Goal: Transaction & Acquisition: Purchase product/service

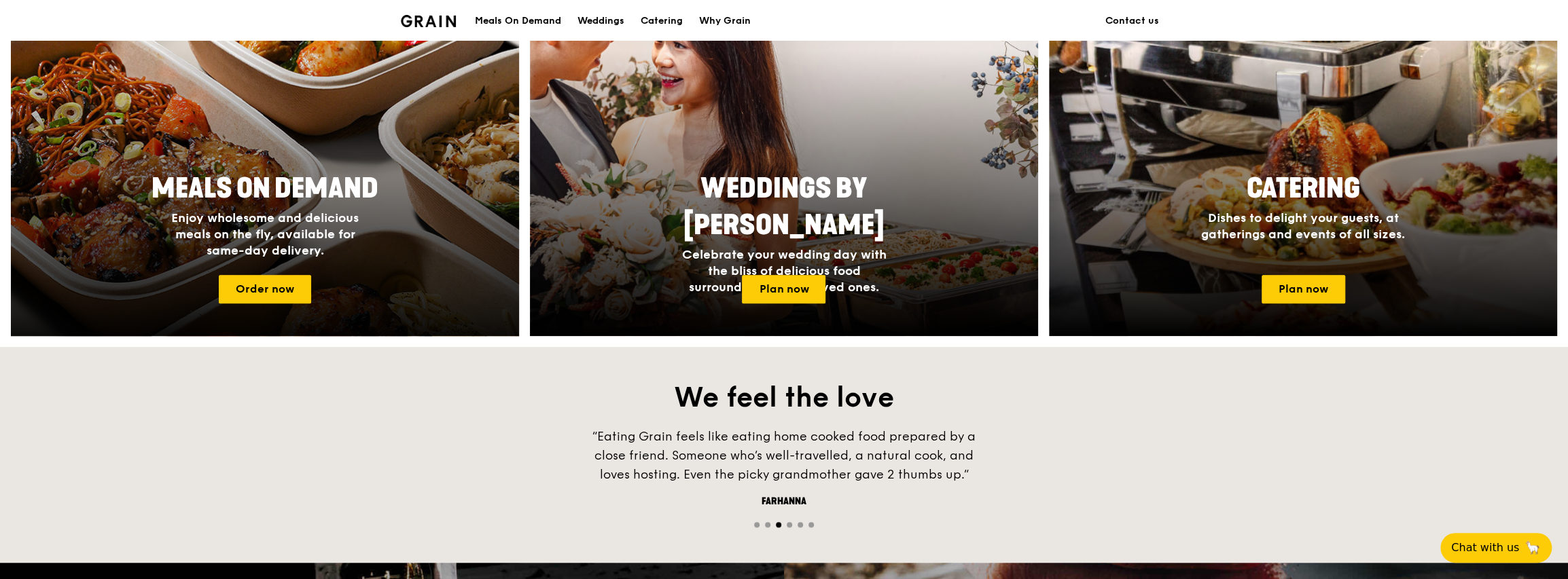
scroll to position [543, 0]
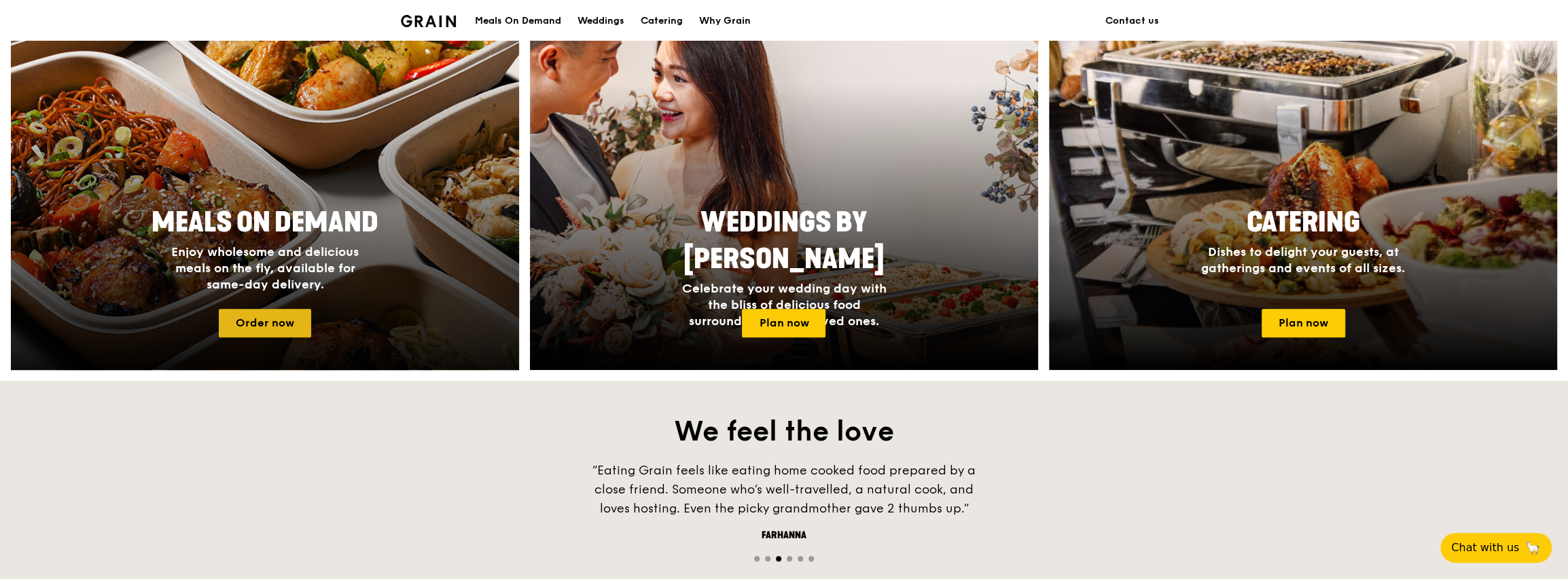
click at [254, 316] on link "Order now" at bounding box center [264, 323] width 92 height 29
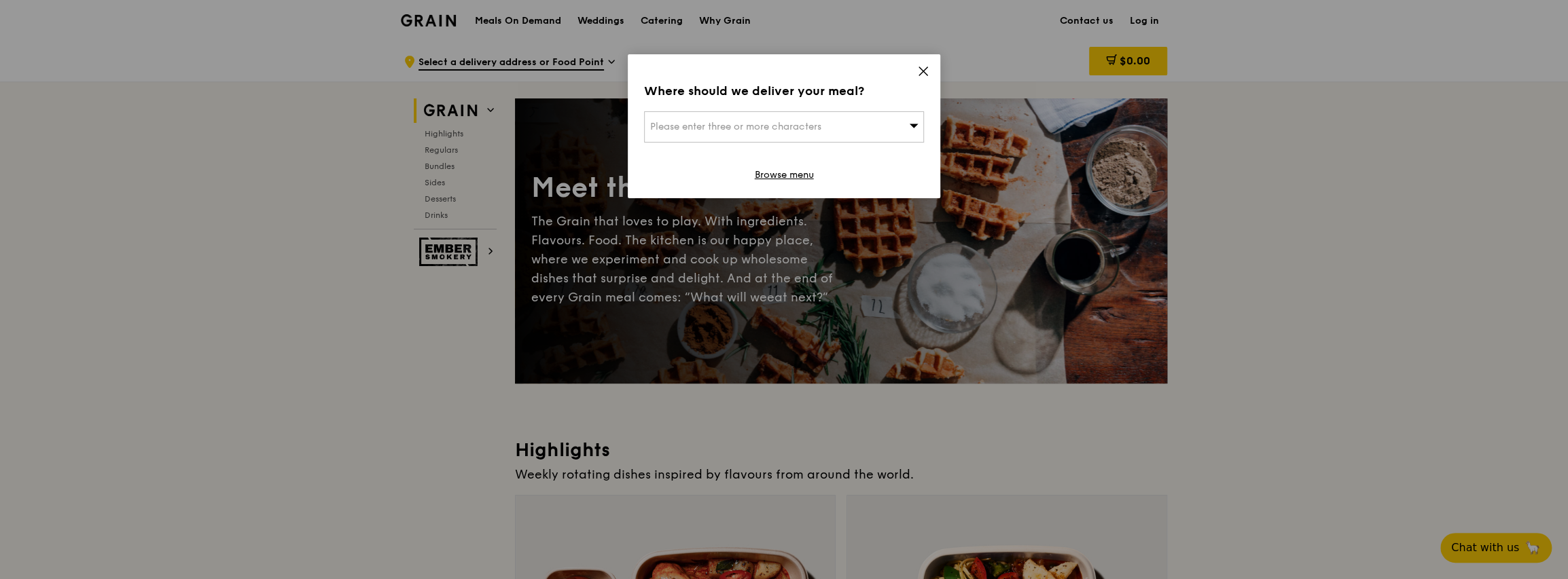
click at [801, 126] on span "Please enter three or more characters" at bounding box center [735, 127] width 171 height 11
click at [801, 66] on icon at bounding box center [923, 71] width 12 height 12
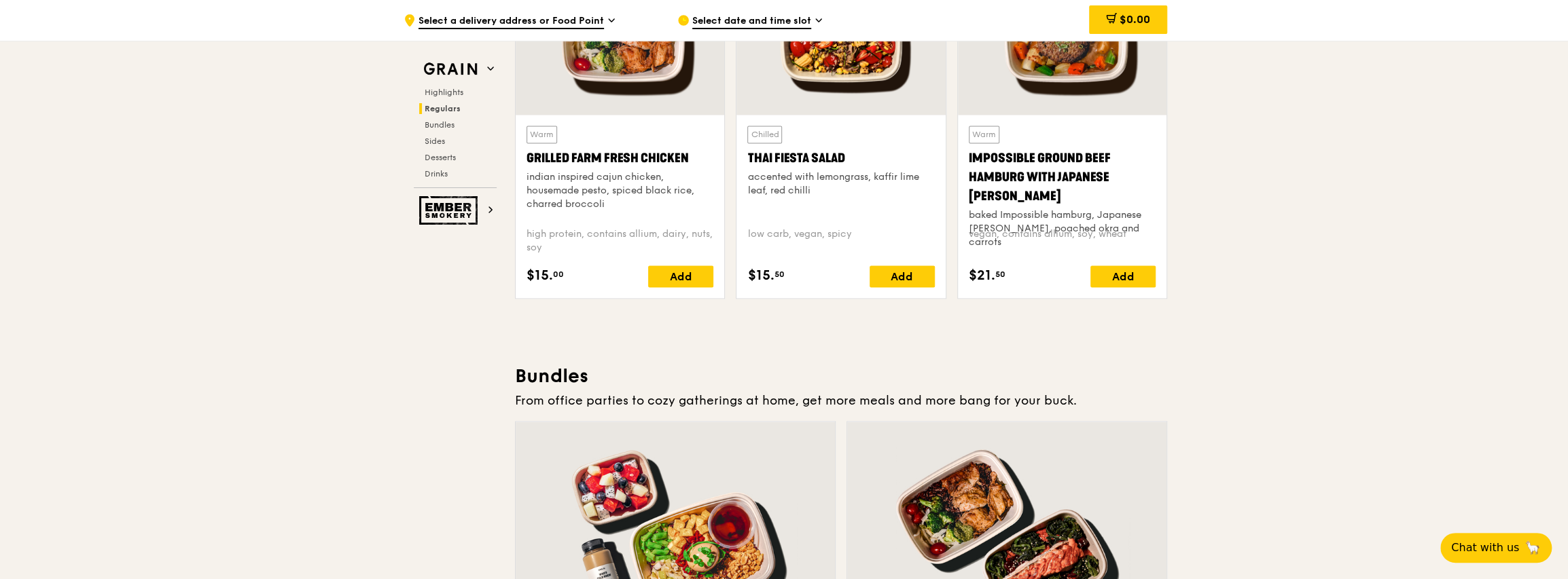
scroll to position [1548, 0]
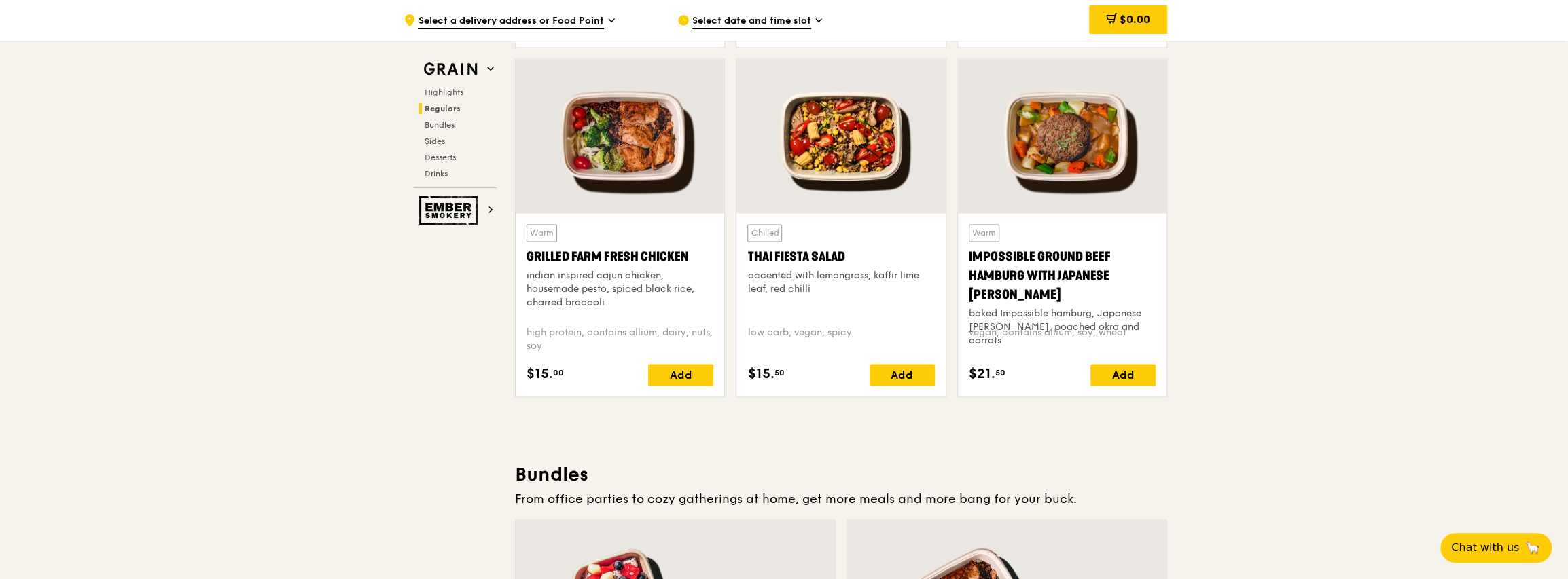
click at [801, 273] on div "accented with lemongrass, kaffir lime leaf, red chilli" at bounding box center [840, 282] width 186 height 27
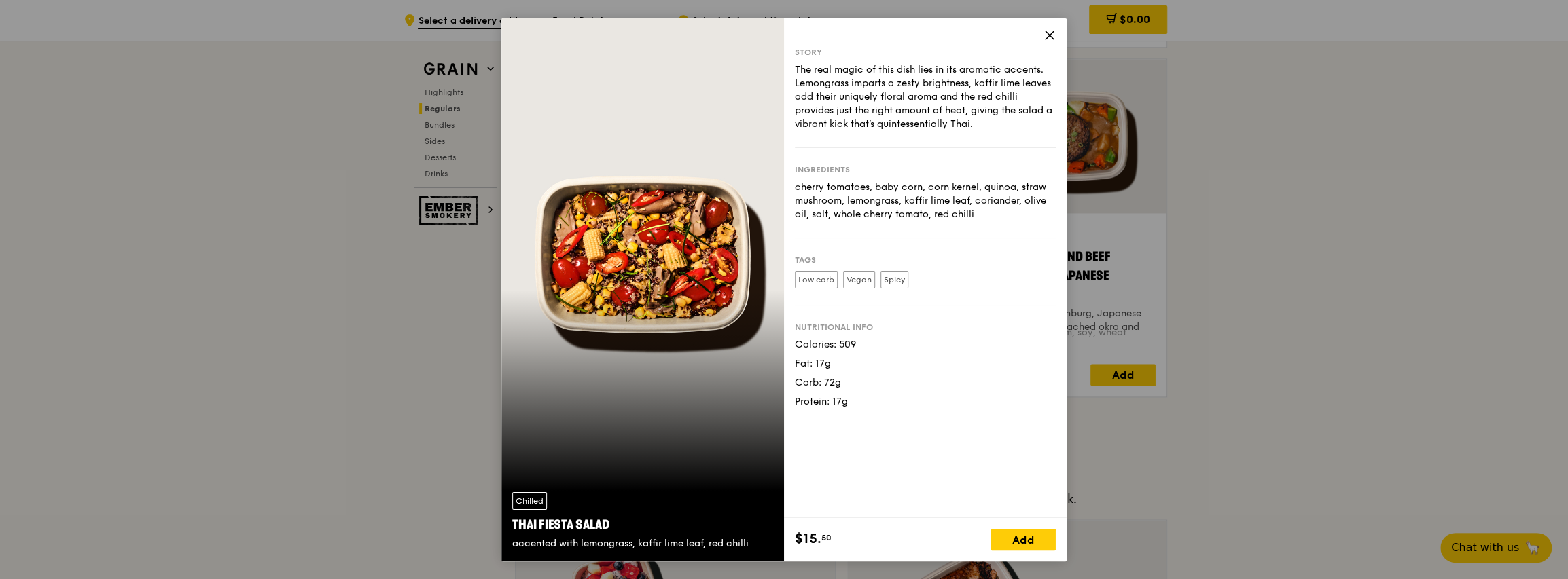
click at [801, 34] on icon at bounding box center [1049, 35] width 12 height 12
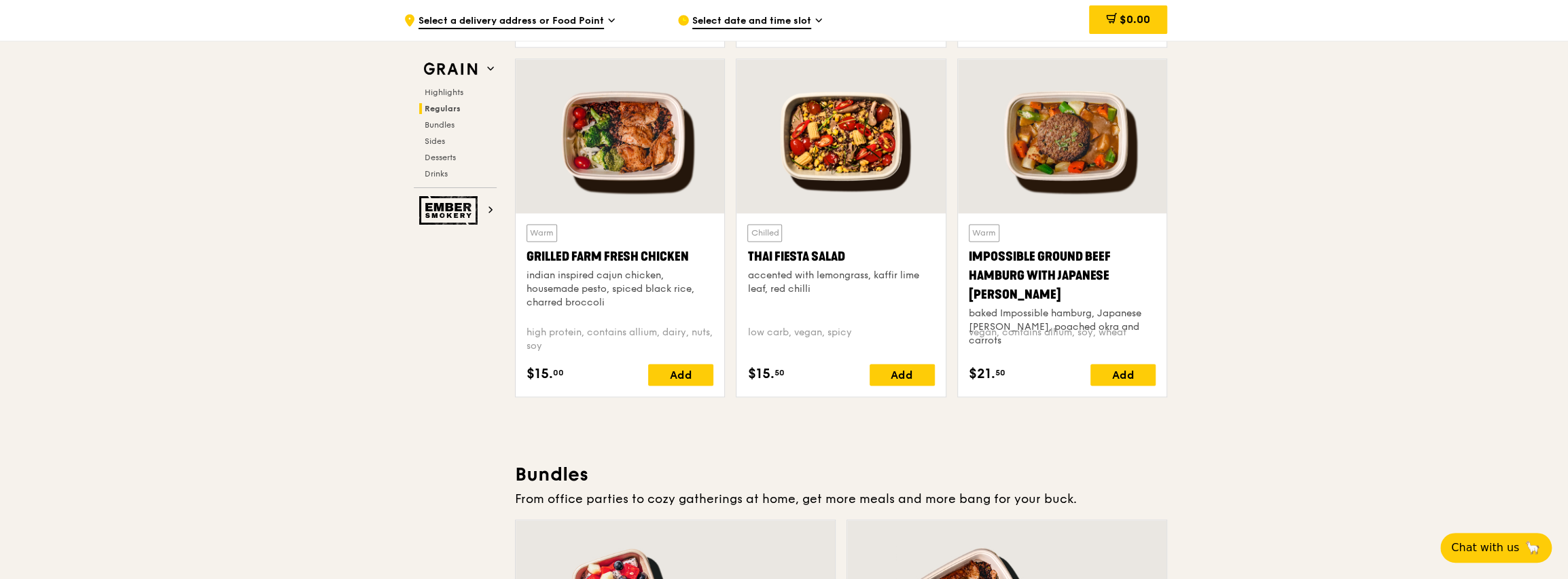
click at [572, 240] on div "Warm Grilled Farm Fresh Chicken indian inspired cajun chicken, housemade pesto,…" at bounding box center [620, 269] width 186 height 91
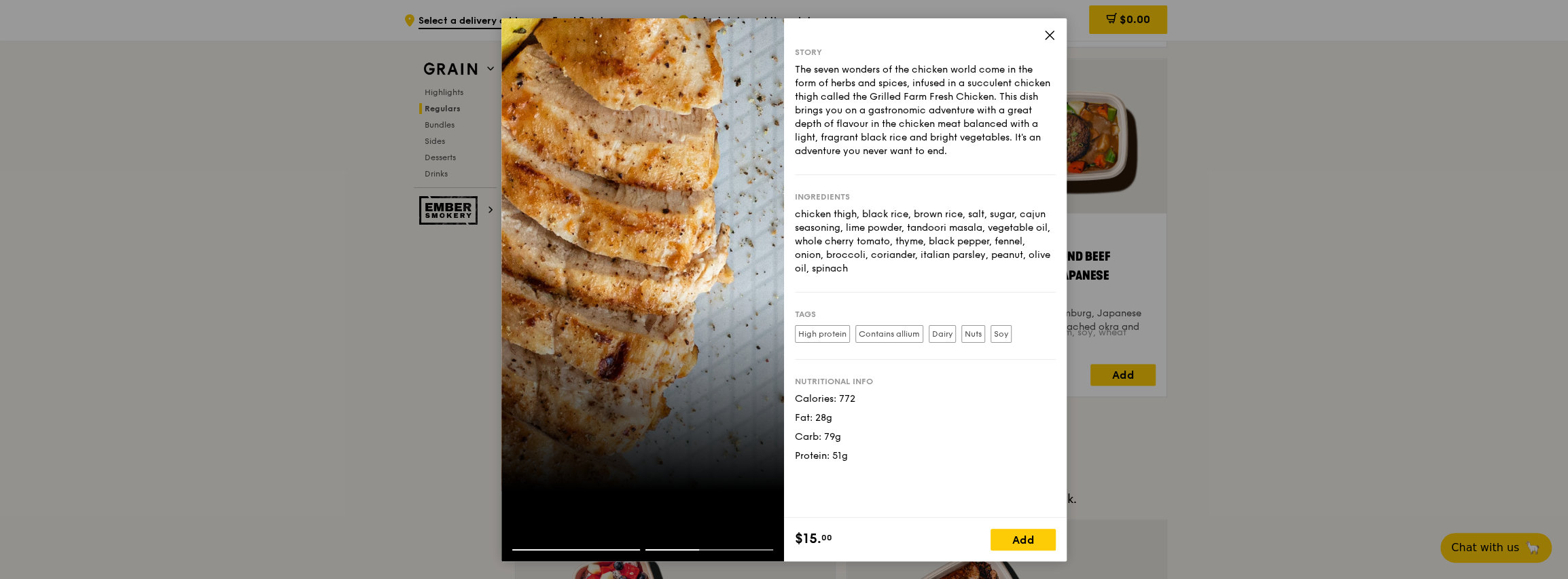
click at [801, 32] on icon at bounding box center [1049, 35] width 12 height 12
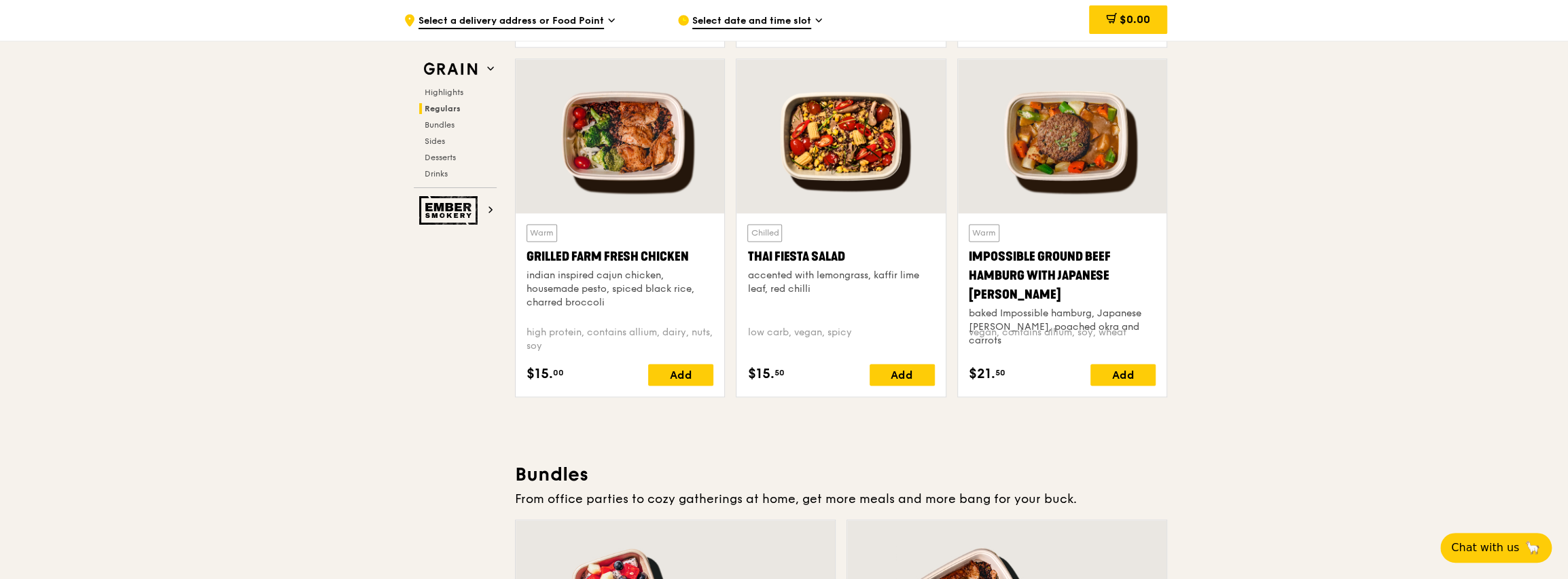
click at [801, 307] on div "baked Impossible hamburg, Japanese [PERSON_NAME], poached okra and carrots" at bounding box center [1062, 327] width 186 height 41
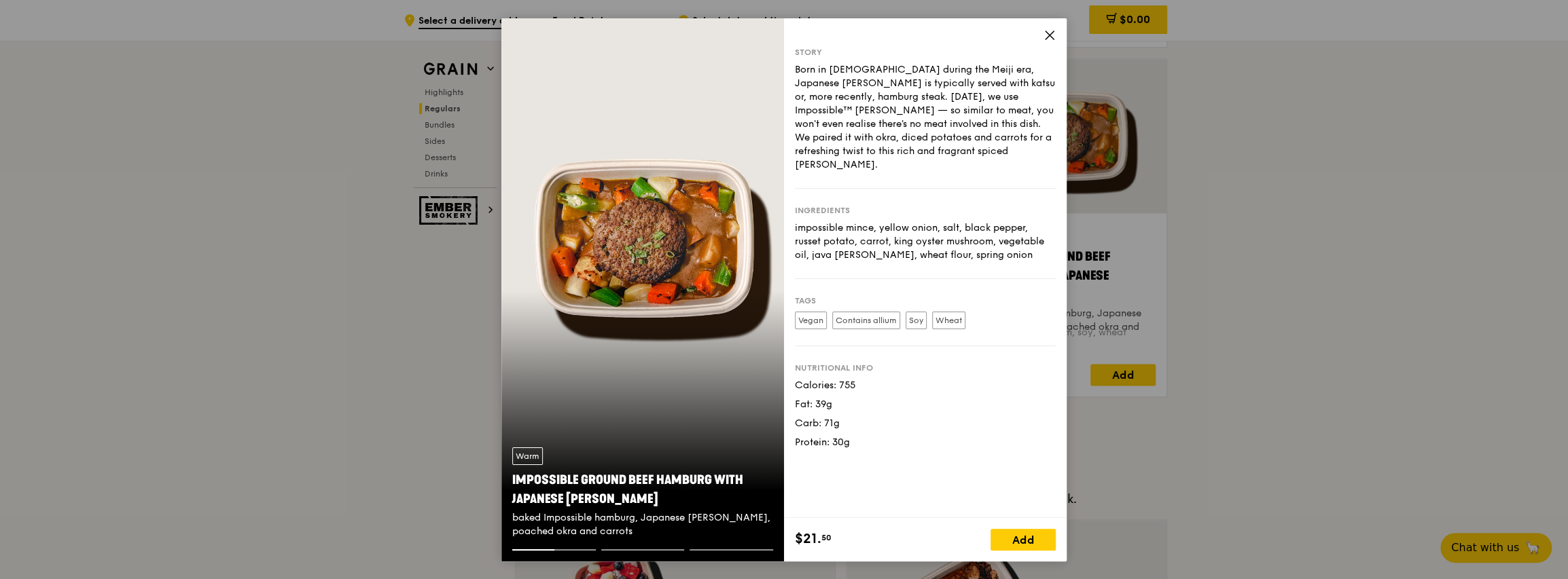
click at [801, 34] on icon at bounding box center [1049, 35] width 12 height 12
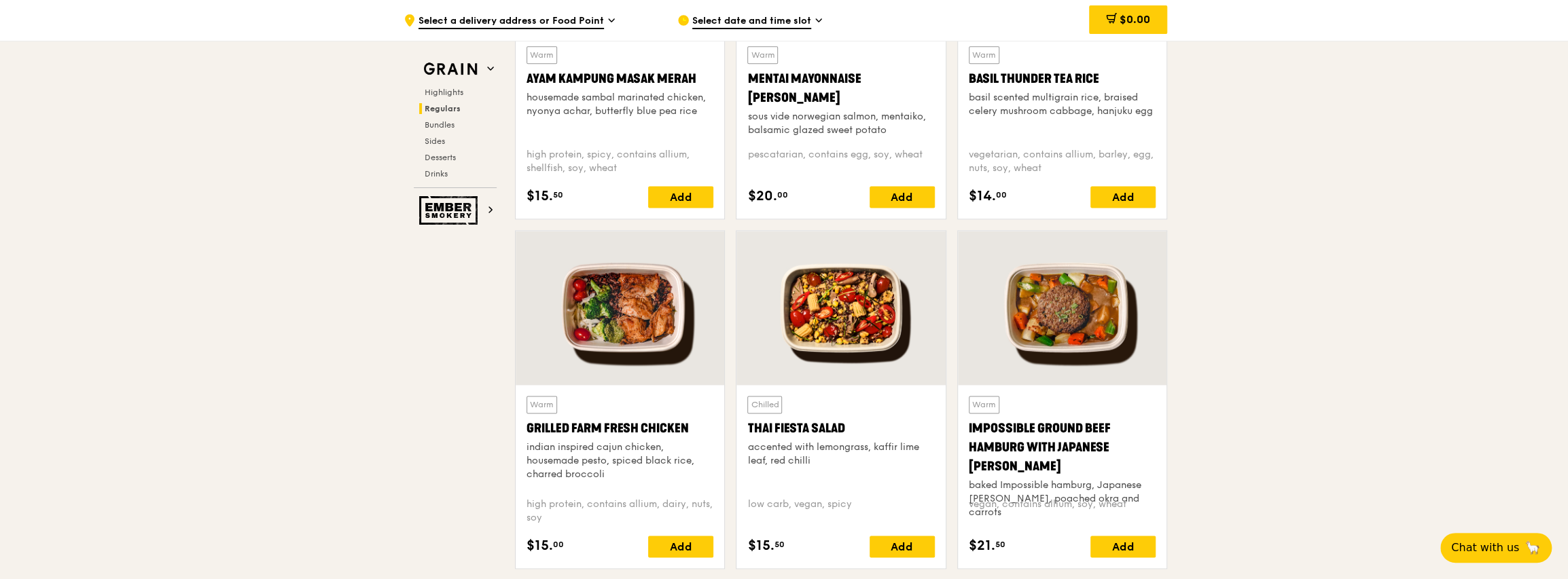
scroll to position [1344, 0]
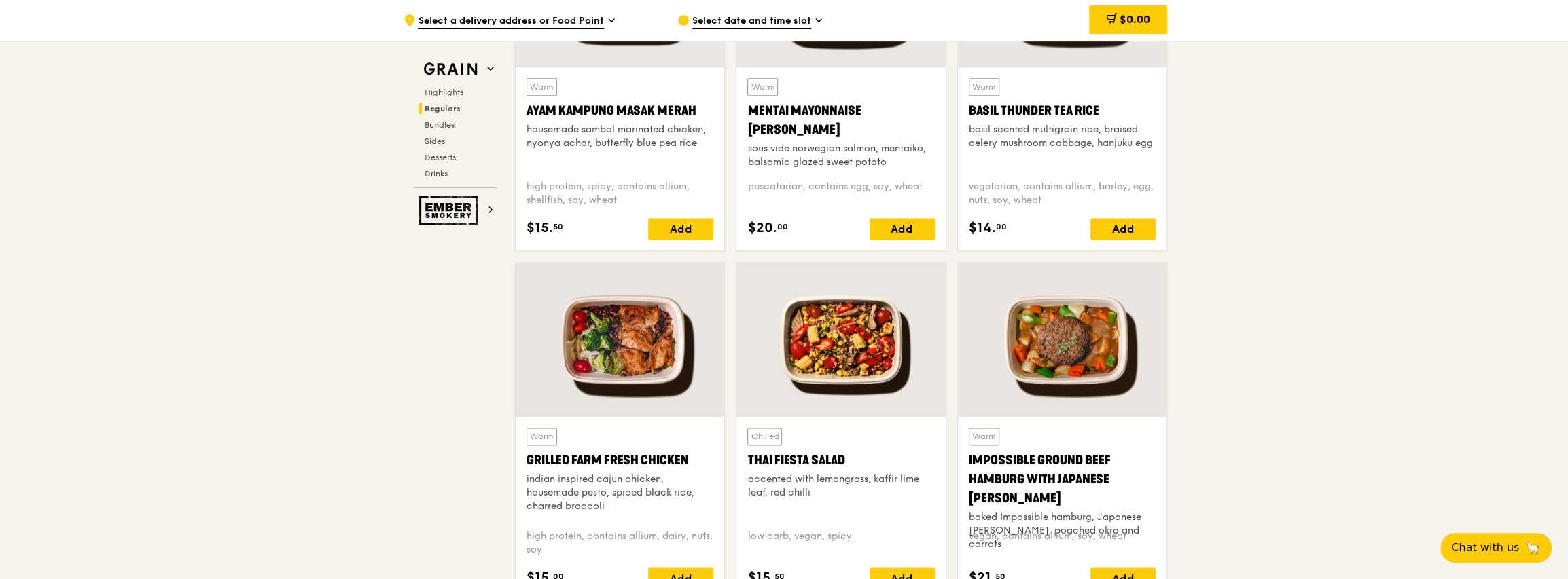
click at [801, 127] on div "basil scented multigrain rice, braised celery mushroom cabbage, hanjuku egg" at bounding box center [1062, 136] width 186 height 27
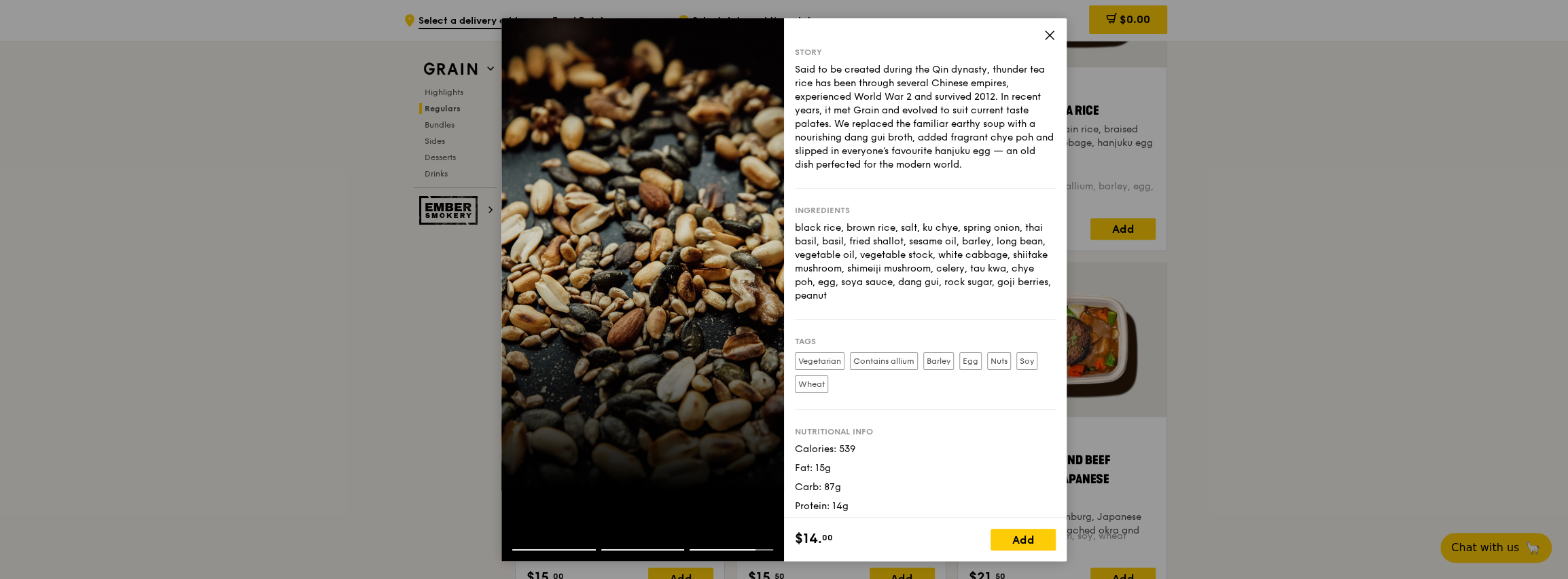
click at [801, 38] on icon at bounding box center [1049, 35] width 12 height 12
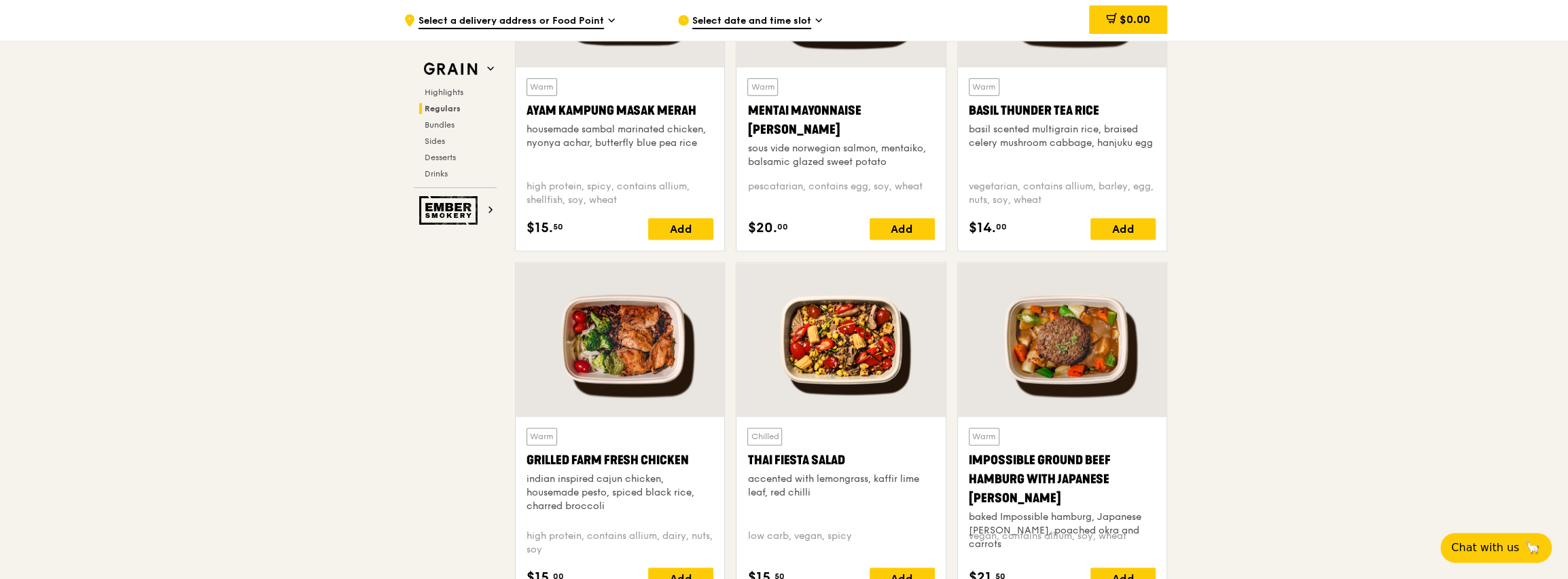
click at [801, 115] on div "Mentai Mayonnaise [PERSON_NAME]" at bounding box center [840, 120] width 186 height 38
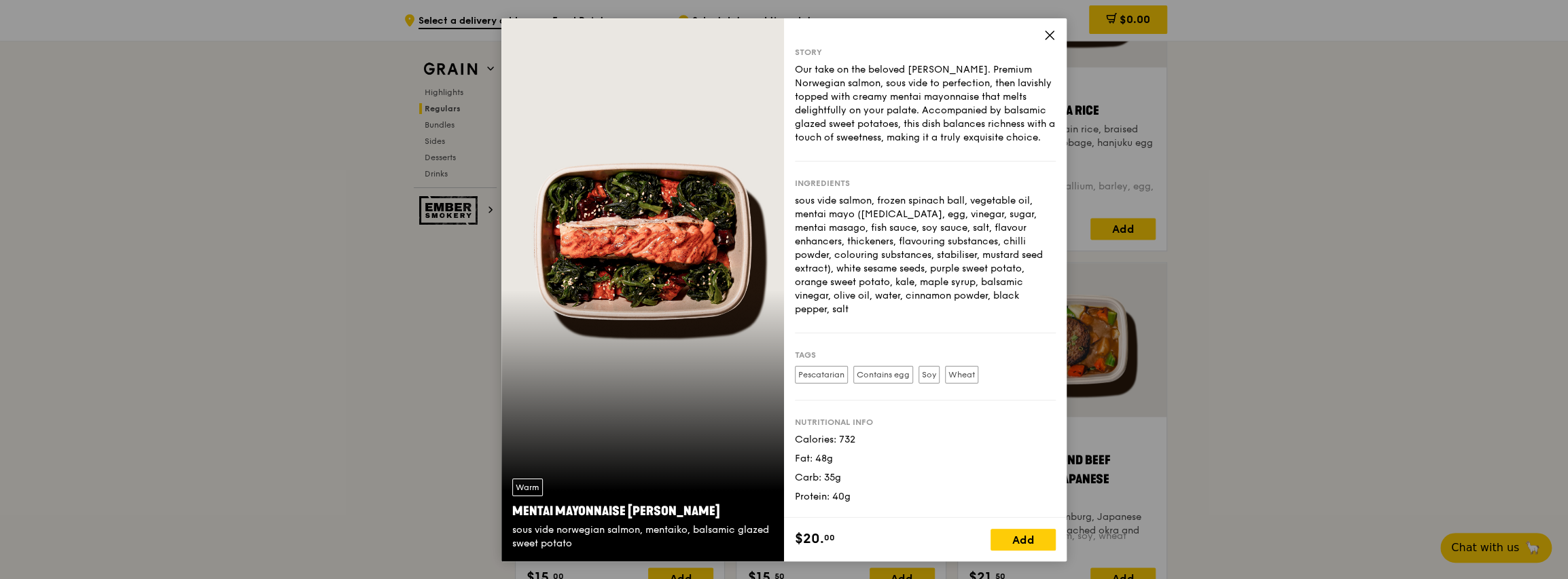
click at [801, 34] on div "Story Our take on the beloved mentaiko salmon. Premium Norwegian salmon, sous v…" at bounding box center [924, 267] width 282 height 500
click at [801, 29] on icon at bounding box center [1049, 35] width 12 height 12
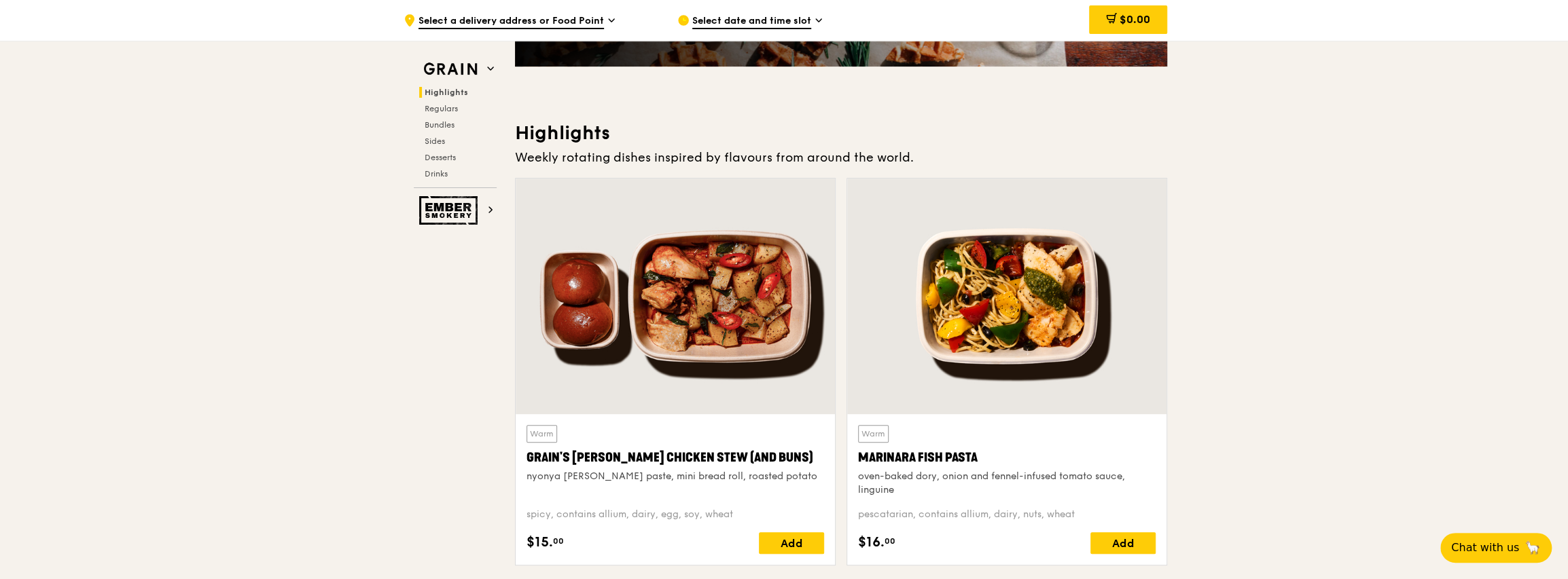
scroll to position [325, 0]
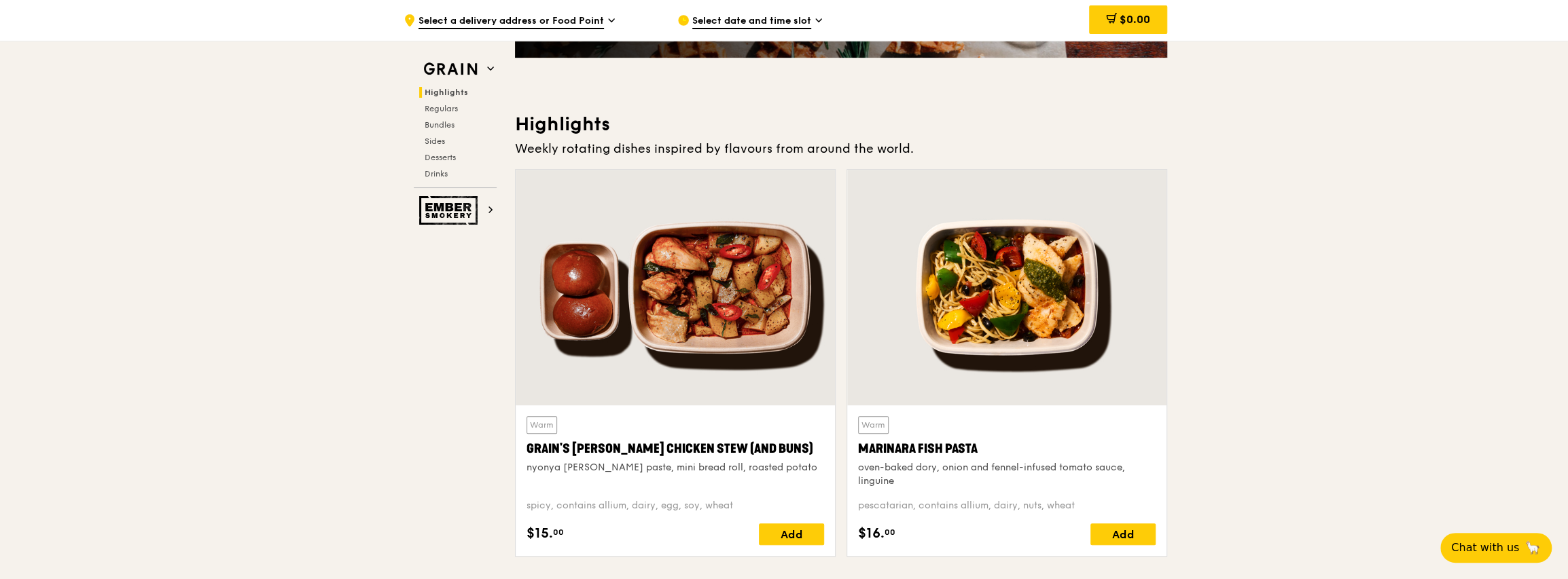
click at [661, 451] on div "Grain's [PERSON_NAME] Chicken Stew (and buns)" at bounding box center [676, 448] width 298 height 19
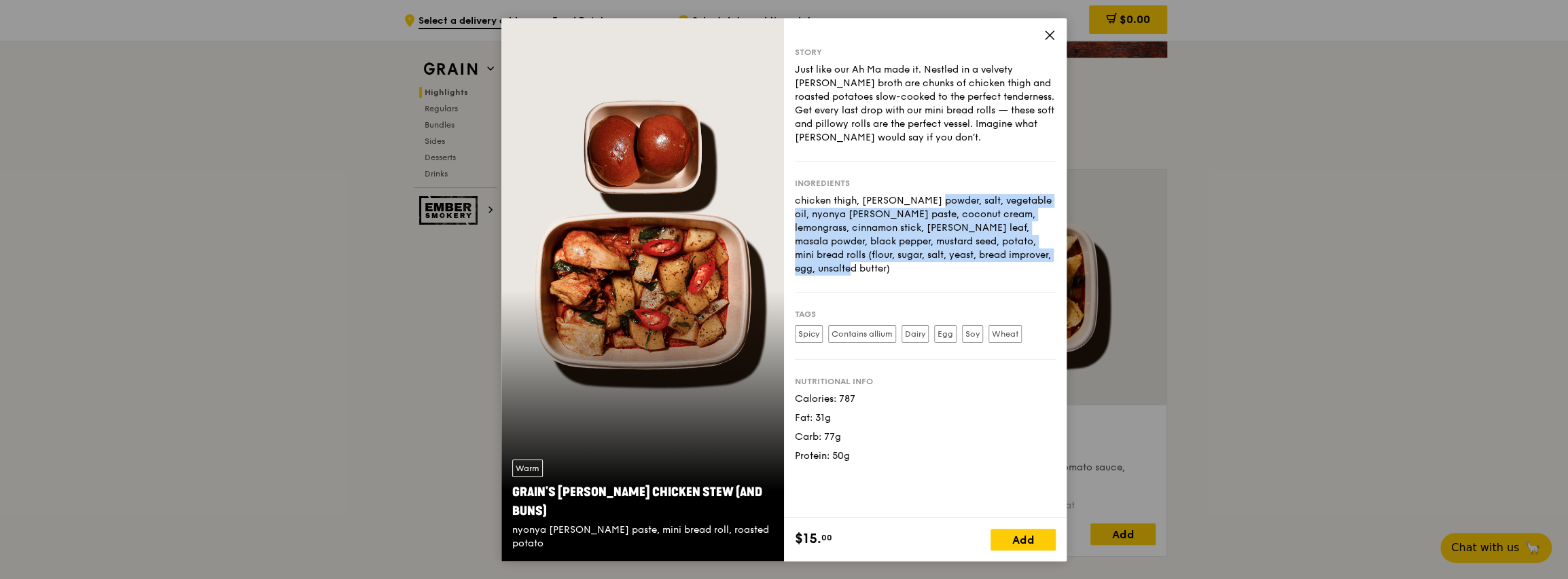
drag, startPoint x: 860, startPoint y: 204, endPoint x: 1002, endPoint y: 261, distance: 153.0
click at [801, 261] on div "chicken thigh, [PERSON_NAME] powder, salt, vegetable oil, nyonya [PERSON_NAME] …" at bounding box center [925, 236] width 261 height 82
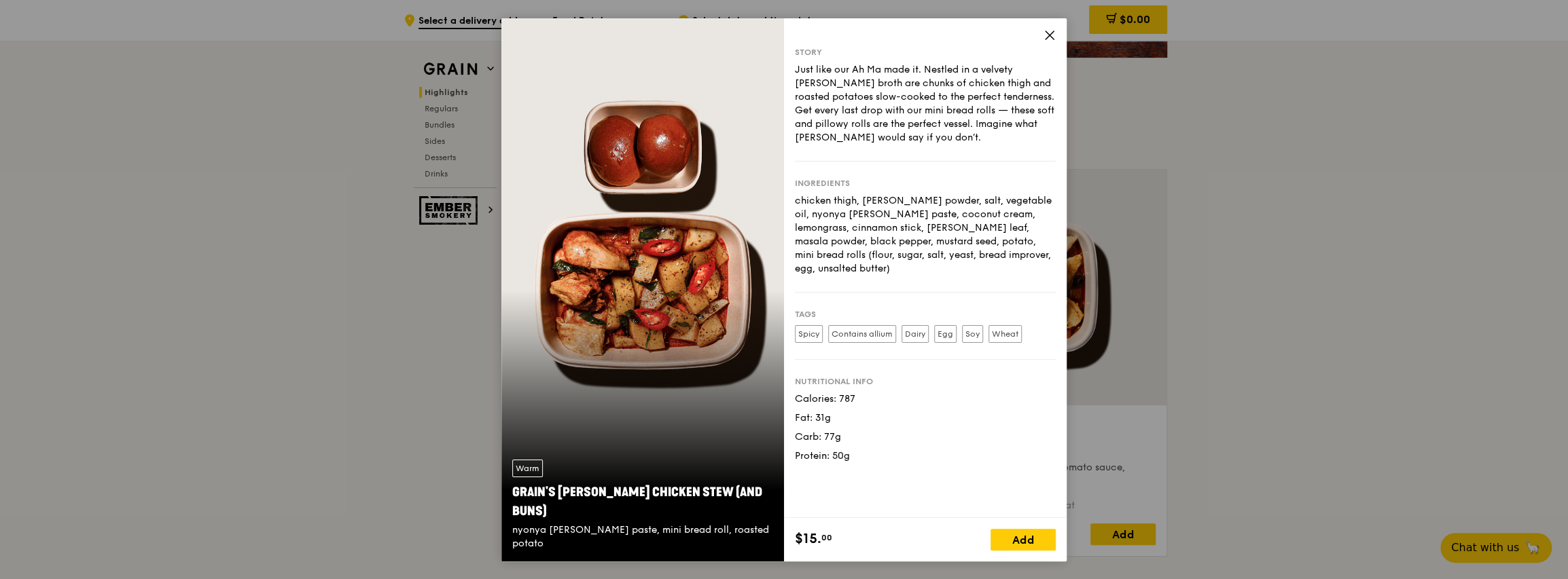
click at [801, 34] on icon at bounding box center [1049, 35] width 8 height 8
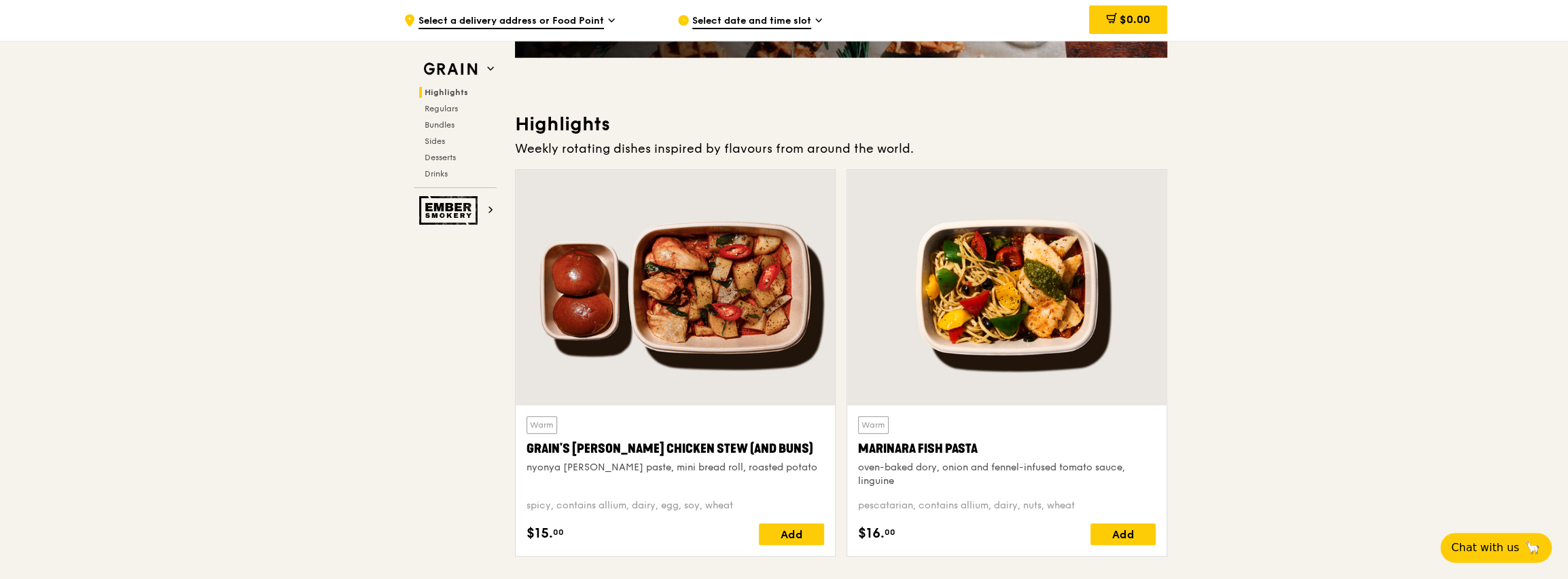
click at [801, 303] on div at bounding box center [1007, 288] width 319 height 236
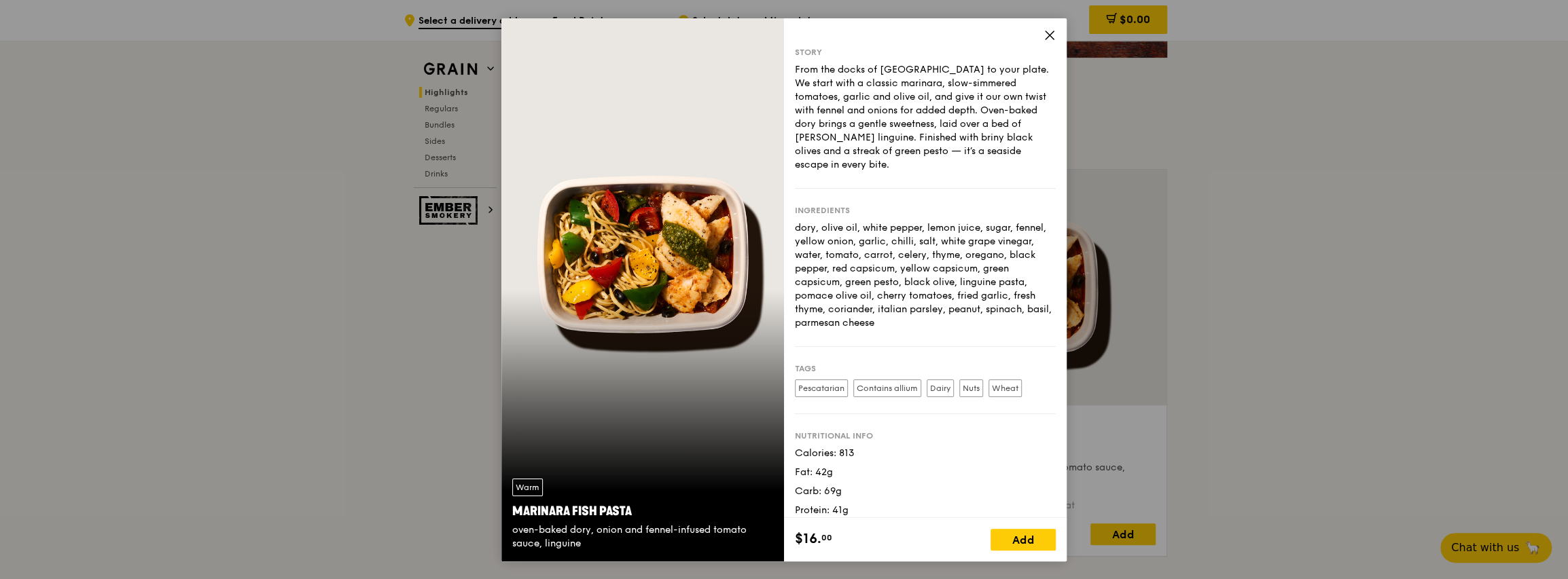
click at [801, 32] on icon at bounding box center [1049, 35] width 12 height 12
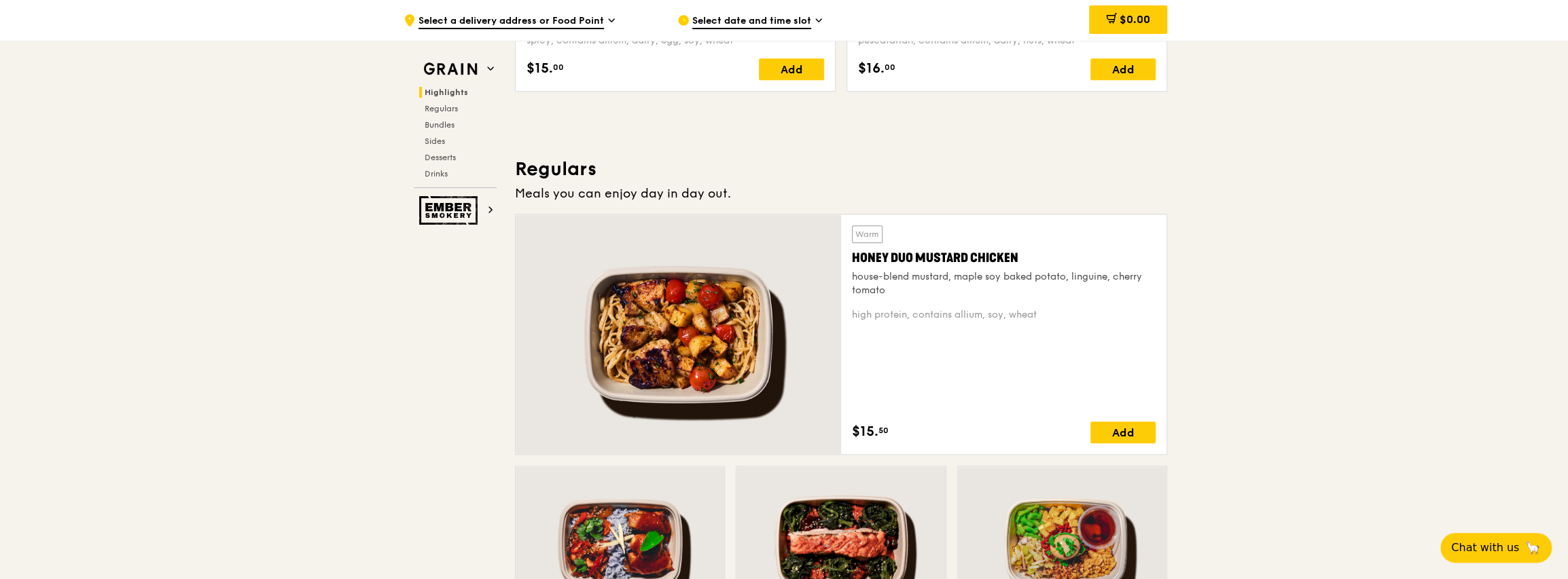
scroll to position [882, 0]
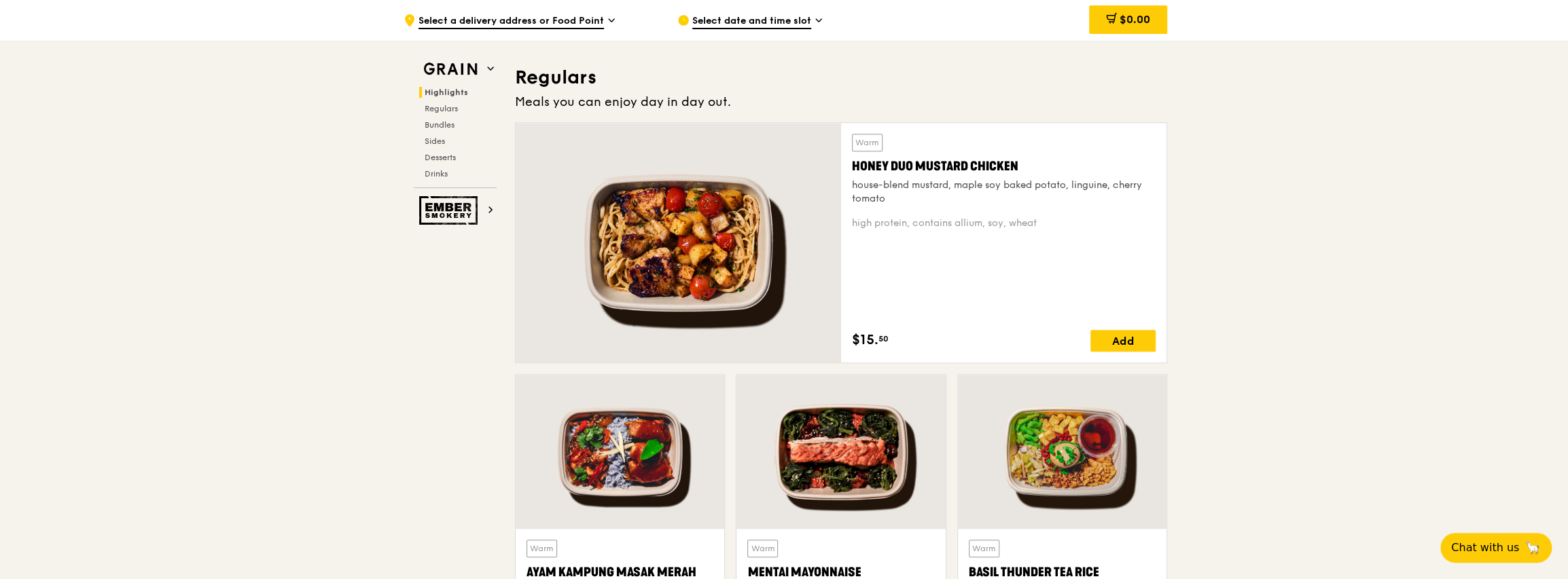
click at [801, 195] on div "house-blend mustard, maple soy baked potato, linguine, cherry tomato" at bounding box center [1003, 191] width 303 height 27
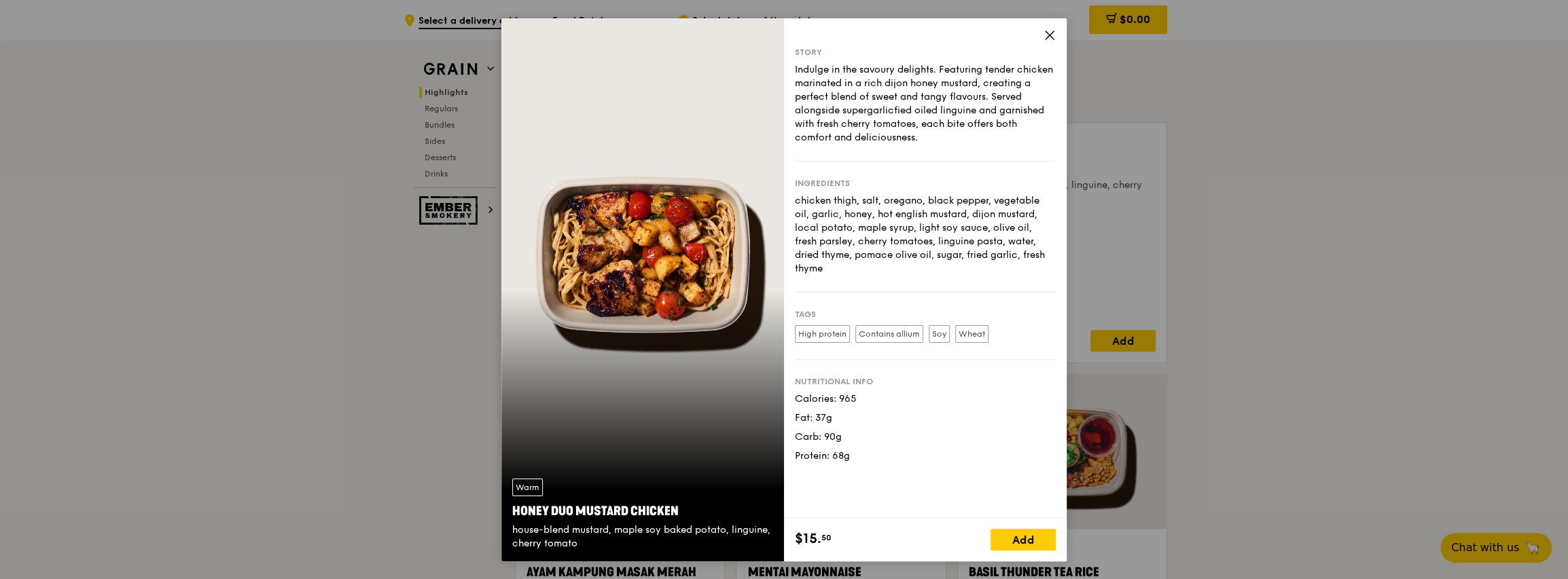
click at [801, 28] on div "Story Indulge in the savoury delights. Featuring tender chicken marinated in a …" at bounding box center [924, 267] width 282 height 500
click at [801, 38] on icon at bounding box center [1049, 35] width 12 height 12
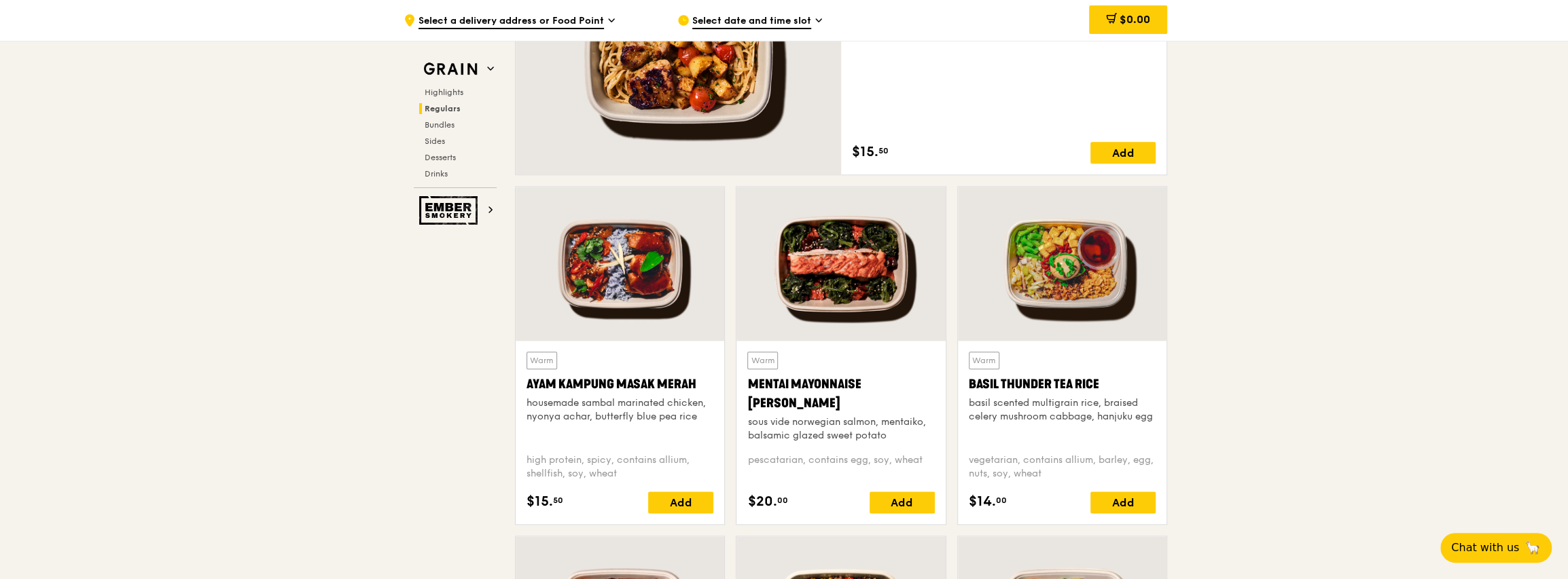
scroll to position [1087, 0]
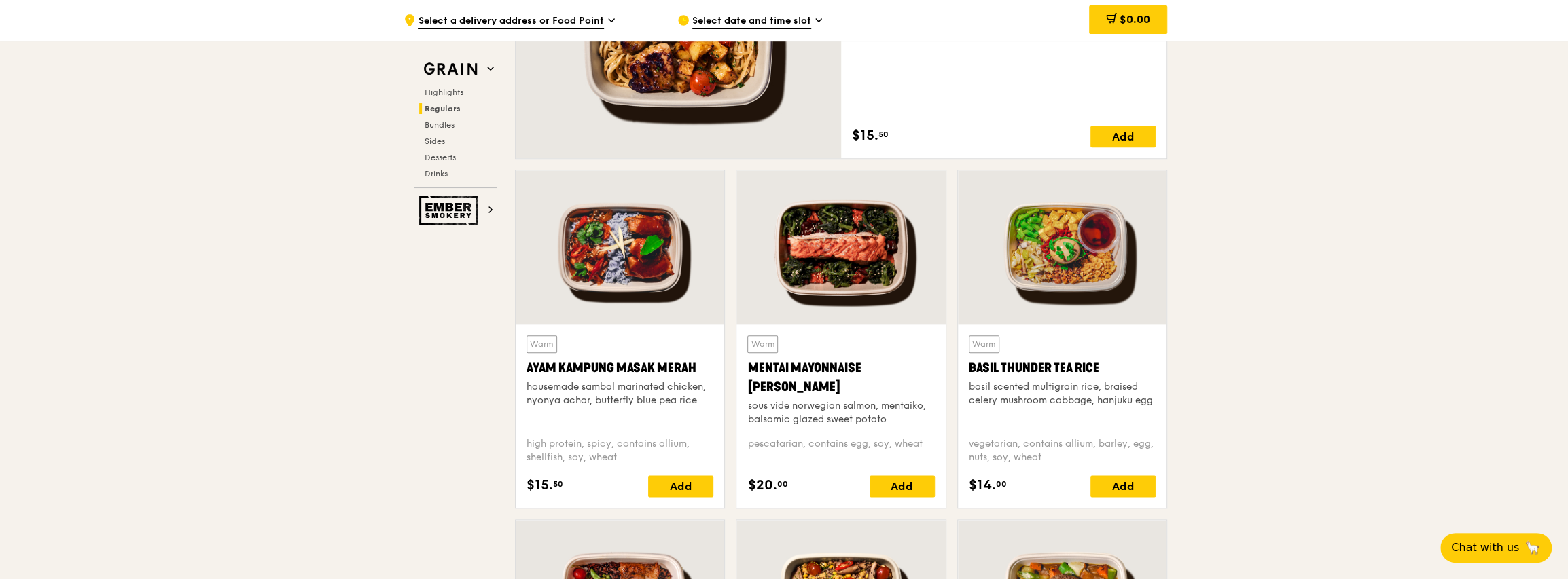
click at [801, 380] on div "basil scented multigrain rice, braised celery mushroom cabbage, hanjuku egg" at bounding box center [1062, 393] width 186 height 27
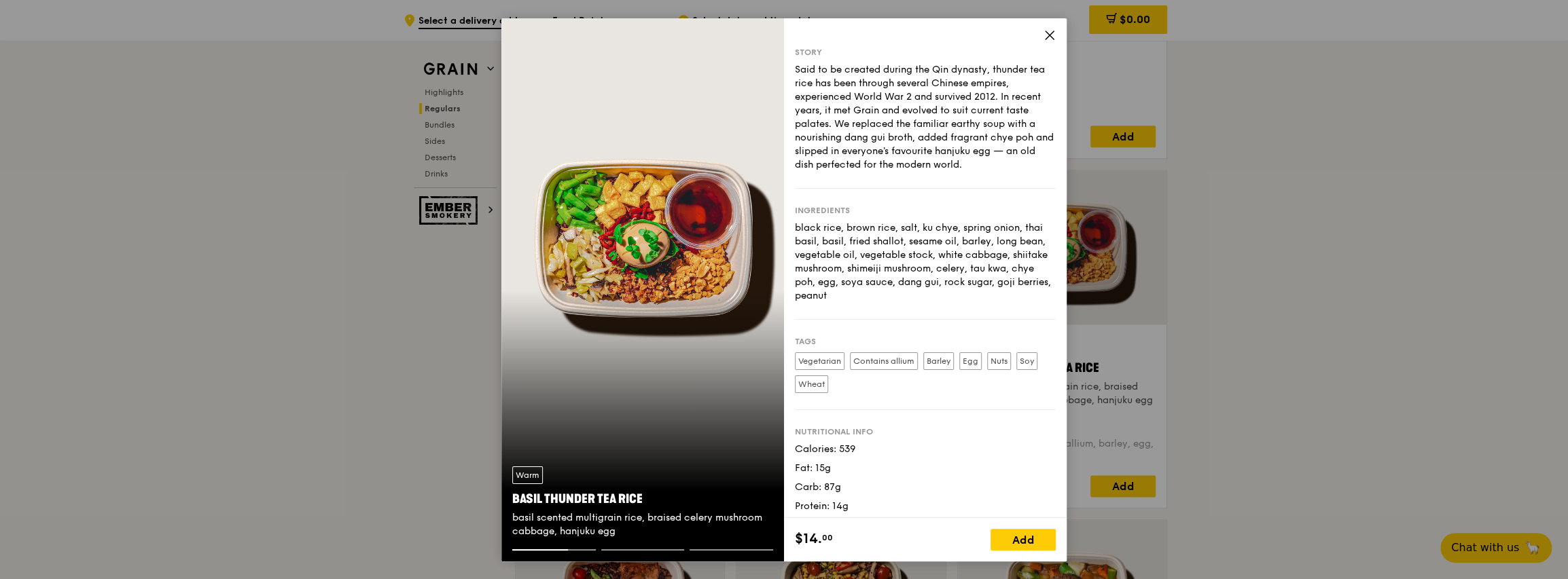
click at [801, 36] on icon at bounding box center [1049, 35] width 12 height 12
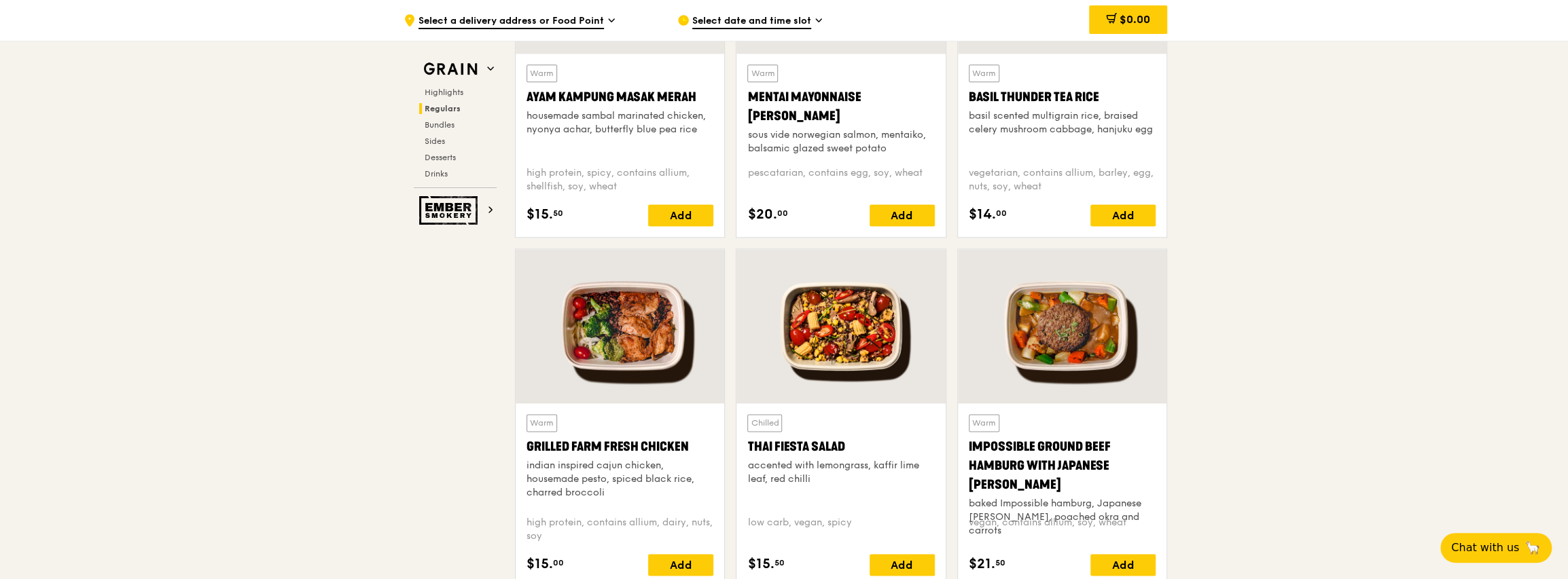
scroll to position [1426, 0]
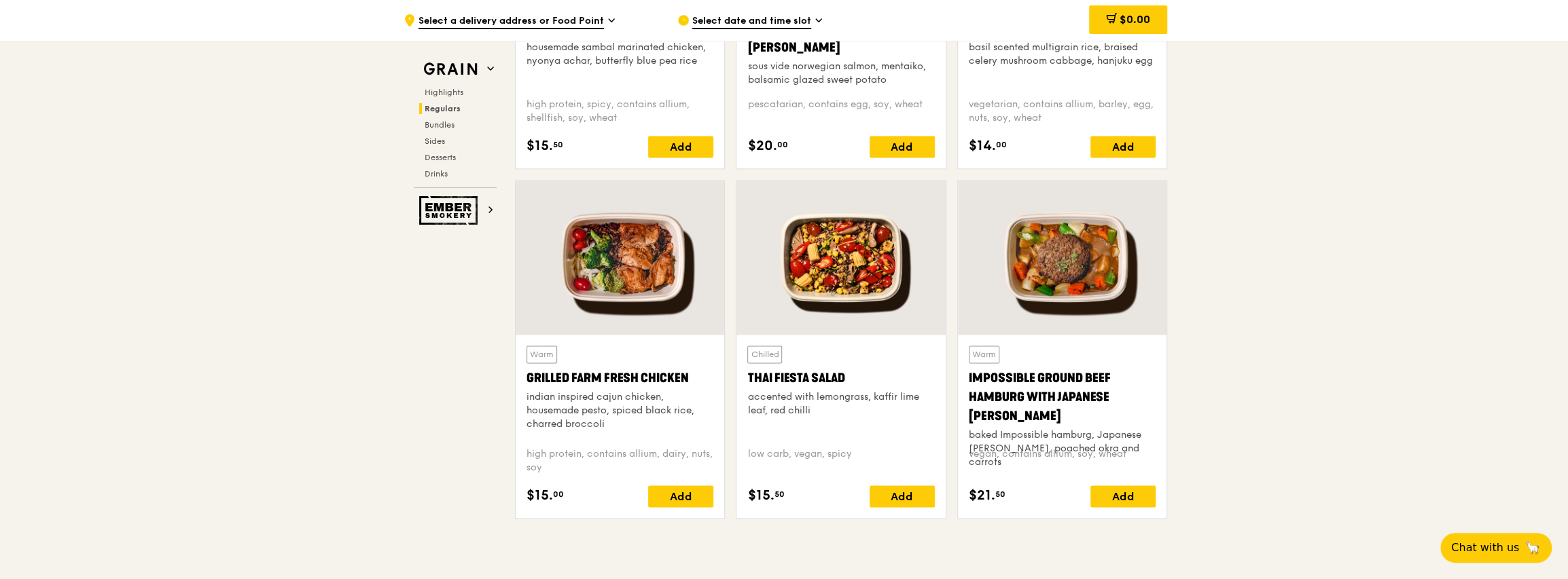
click at [646, 388] on div "Warm Grilled Farm Fresh Chicken indian inspired cajun chicken, housemade pesto,…" at bounding box center [620, 391] width 186 height 91
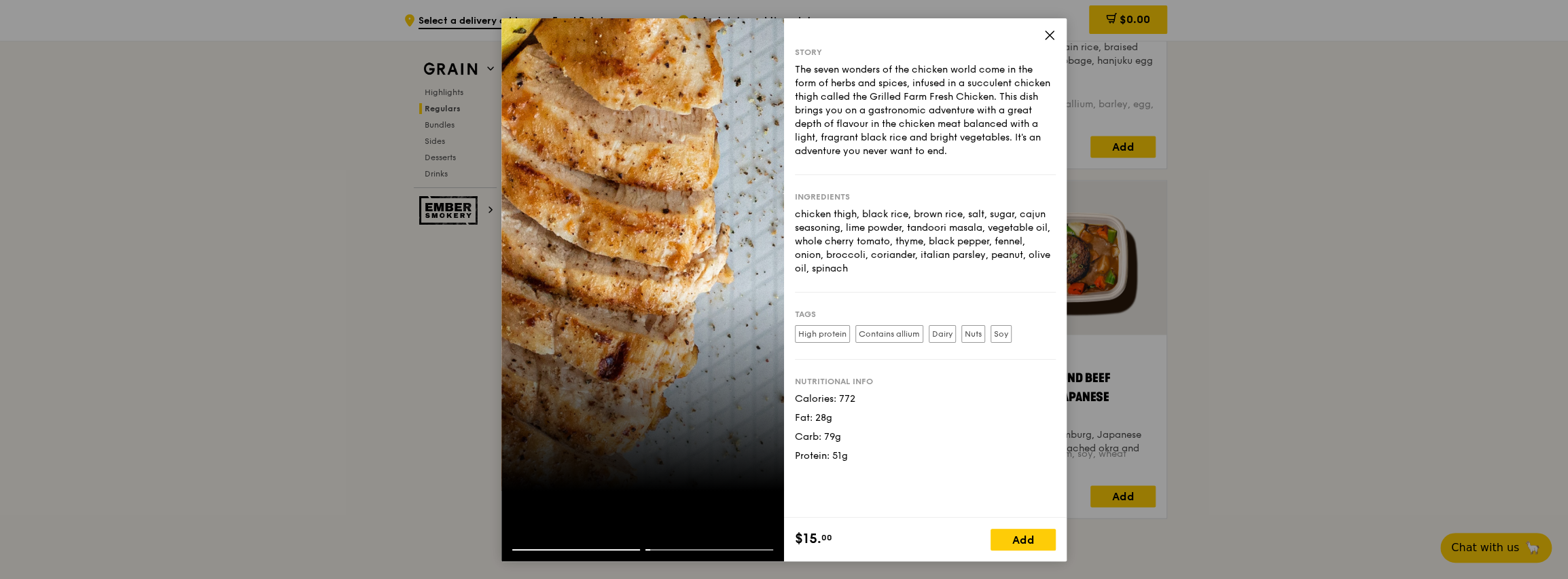
click at [801, 38] on icon at bounding box center [1049, 35] width 12 height 12
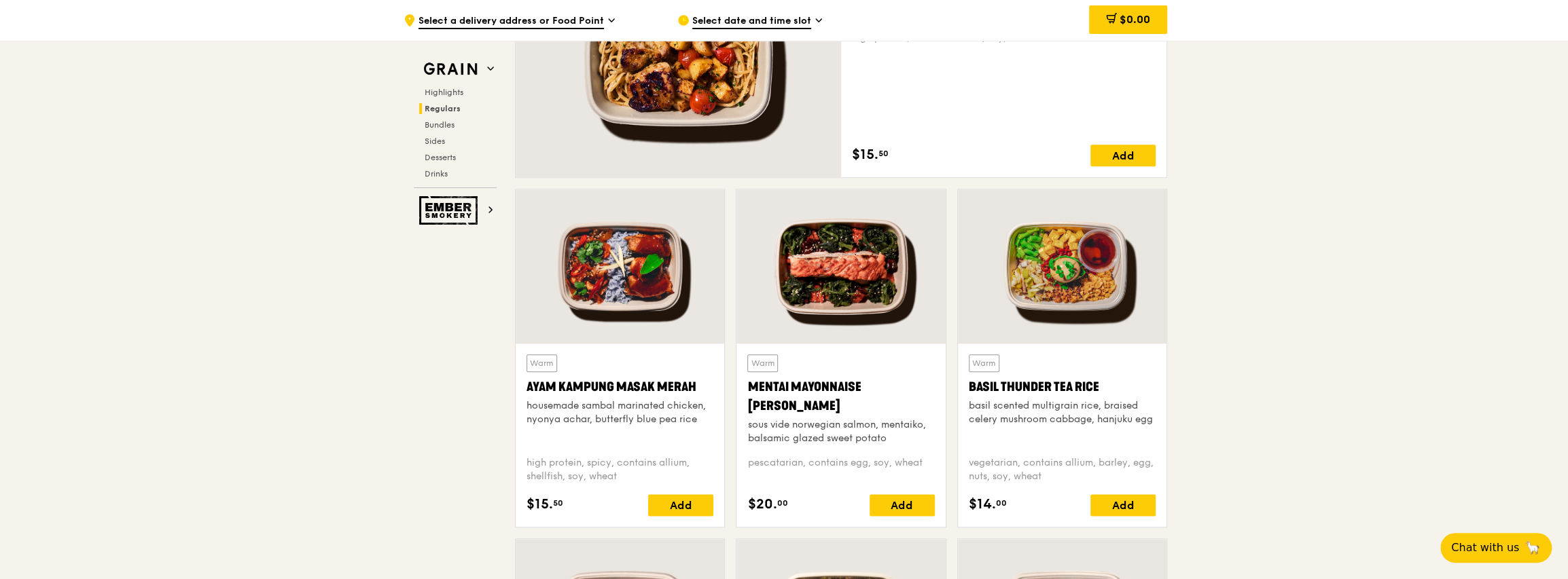
scroll to position [1018, 0]
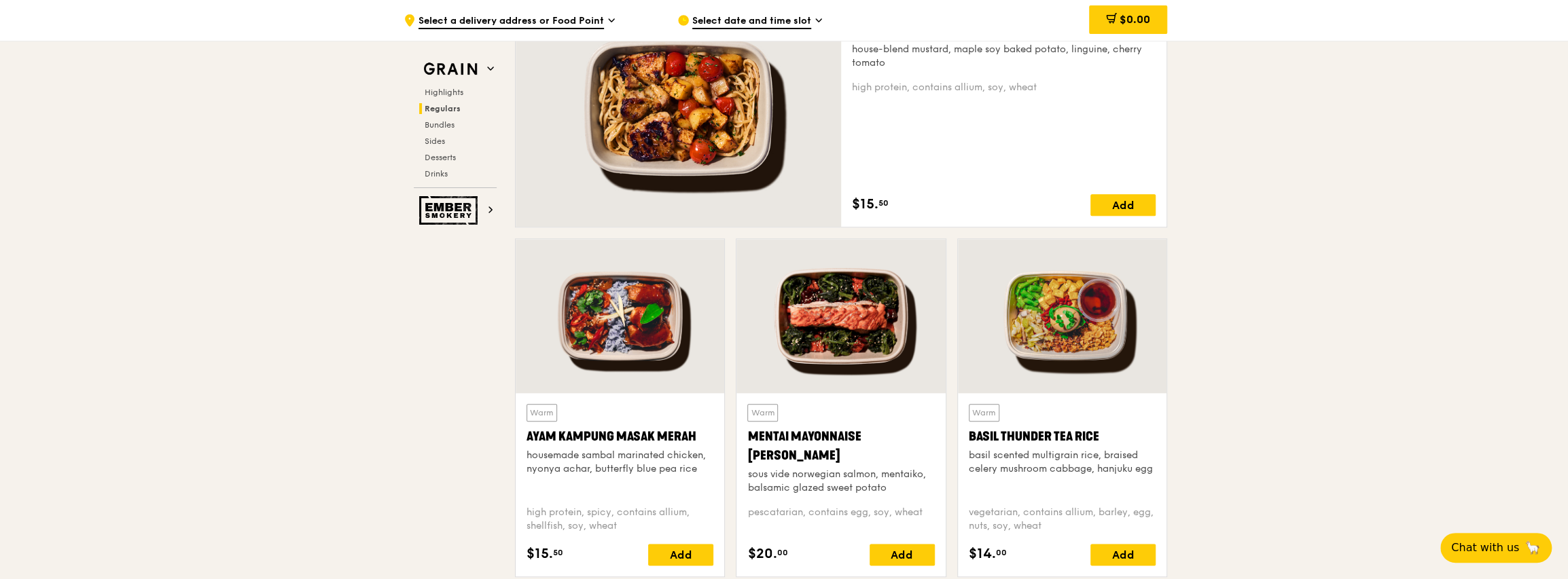
click at [801, 427] on div "Basil Thunder Tea Rice" at bounding box center [1062, 436] width 186 height 19
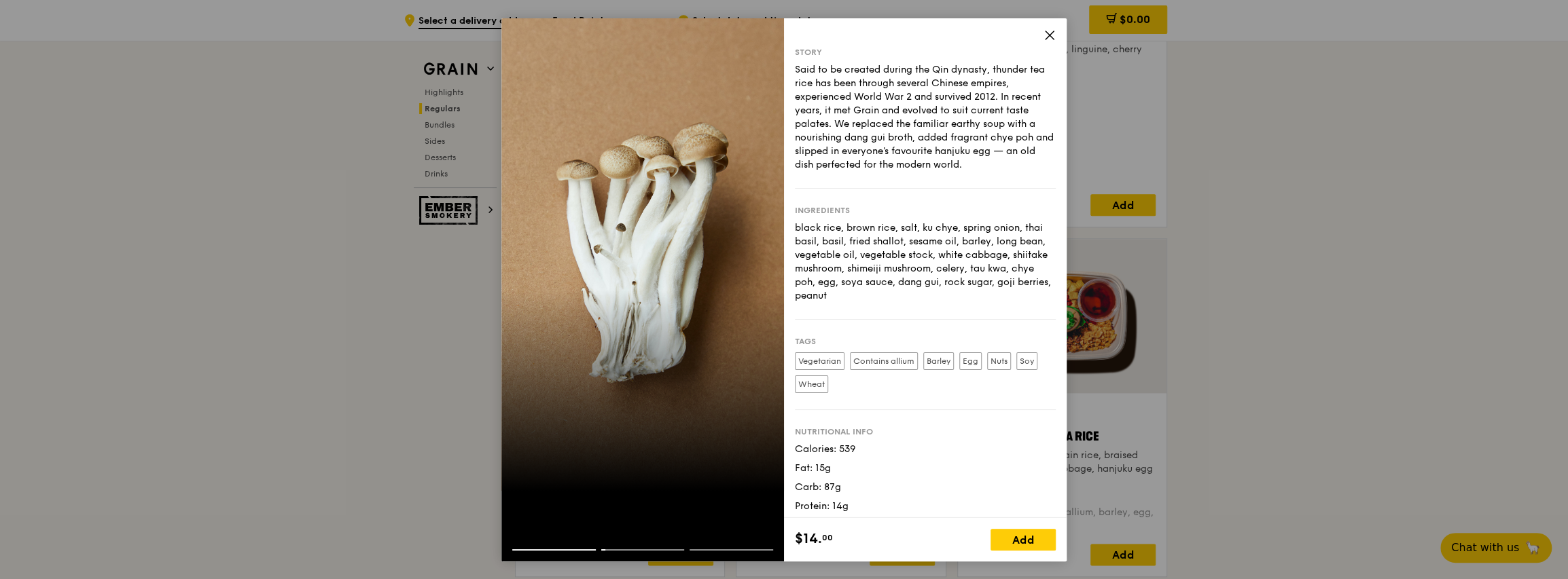
click at [801, 35] on icon at bounding box center [1049, 35] width 8 height 8
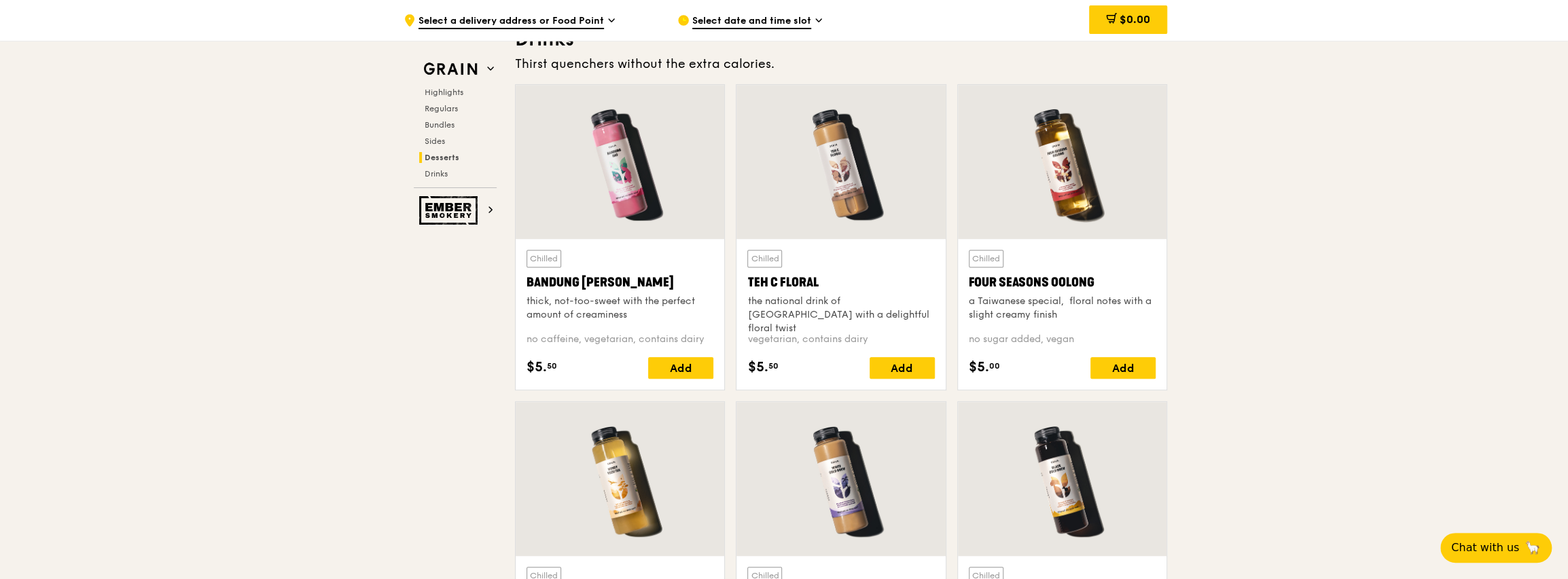
scroll to position [4686, 0]
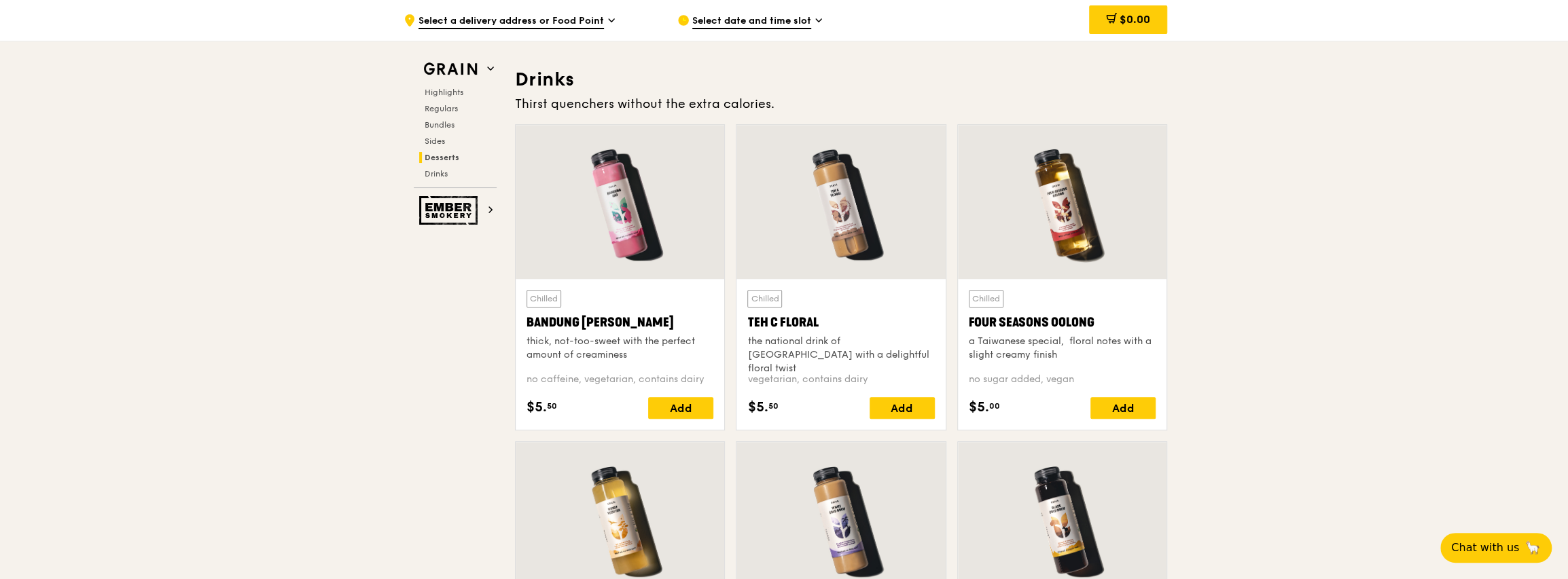
click at [801, 214] on div at bounding box center [840, 202] width 209 height 155
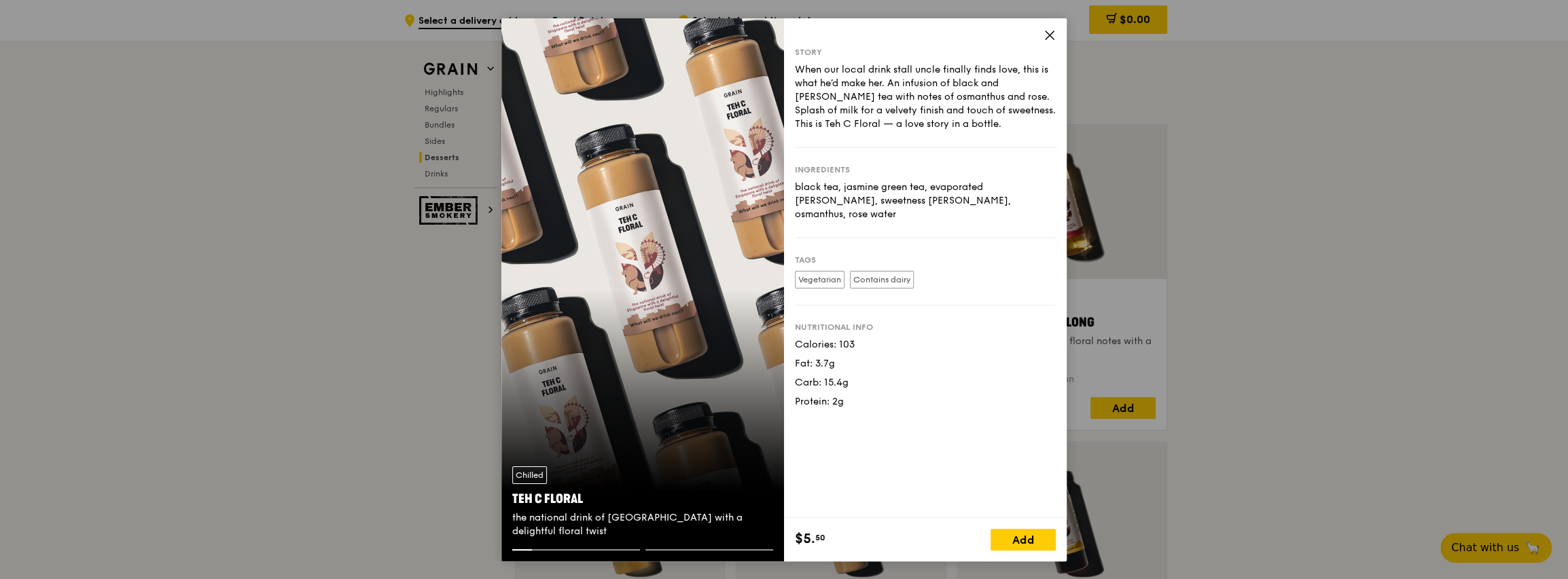
click at [801, 34] on icon at bounding box center [1049, 35] width 12 height 12
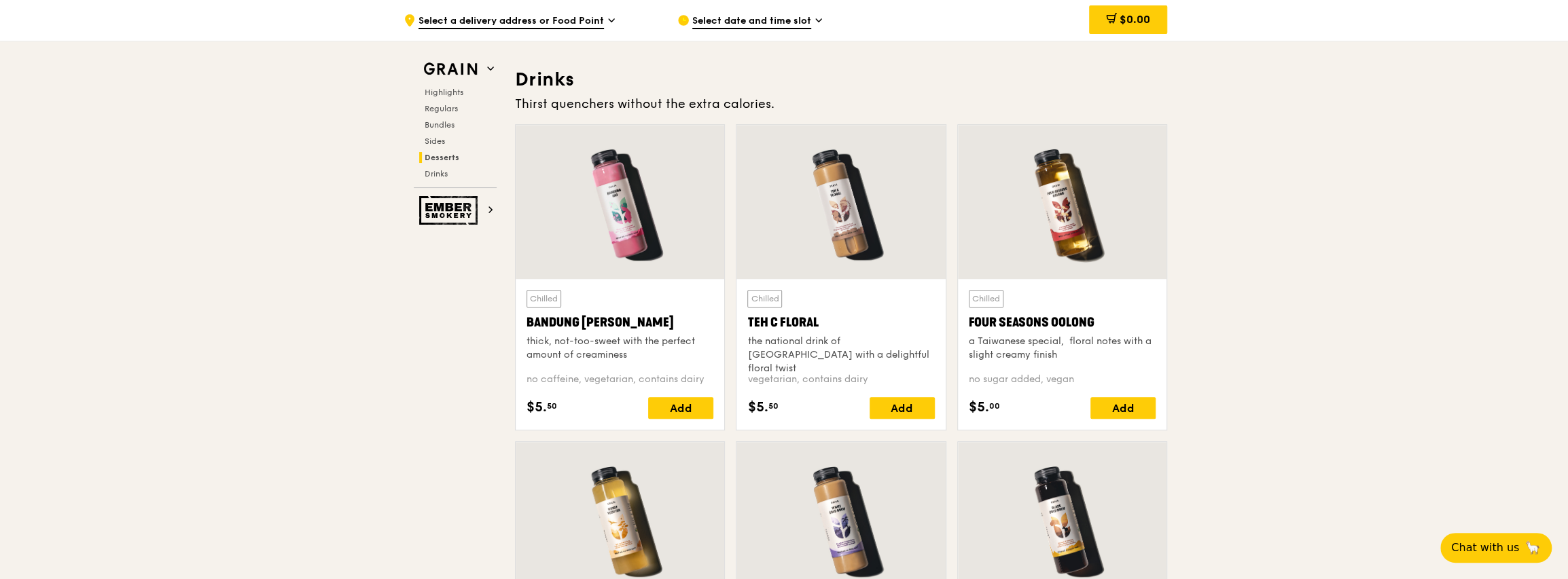
click at [801, 208] on div at bounding box center [1062, 202] width 209 height 155
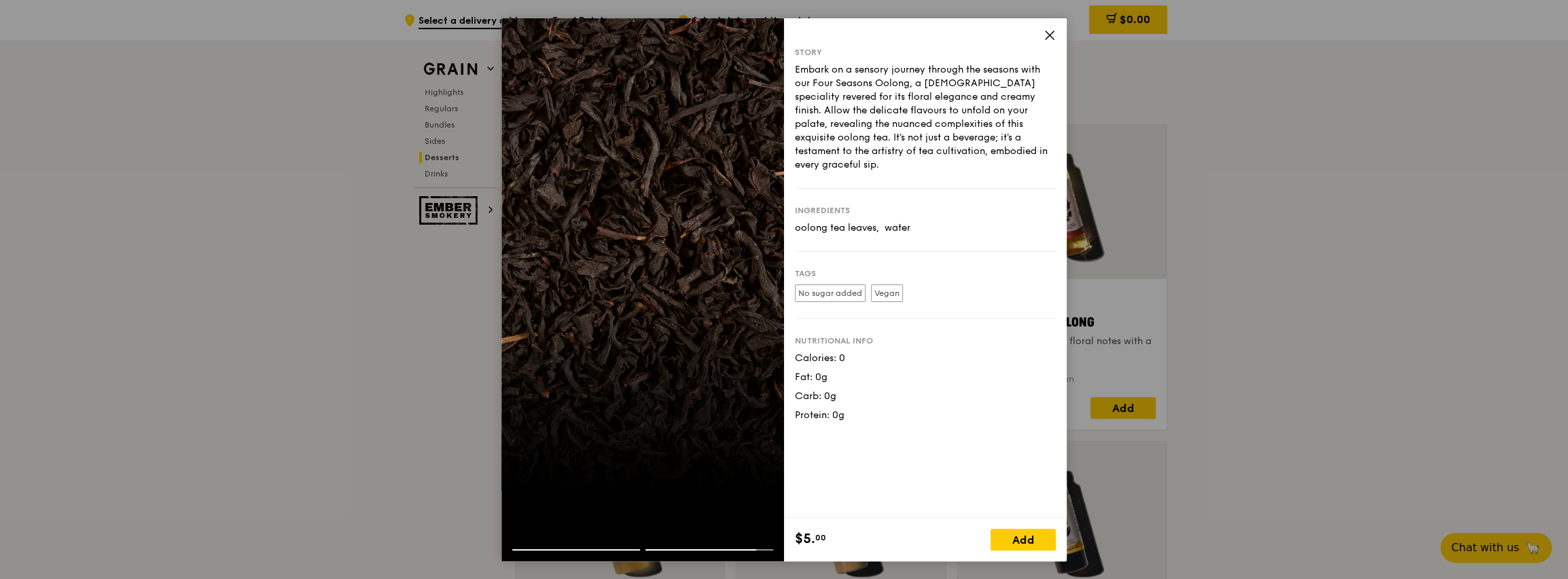
drag, startPoint x: 907, startPoint y: 83, endPoint x: 1040, endPoint y: 155, distance: 151.2
click at [801, 155] on div "Embark on a sensory journey through the seasons with our Four Seasons Oolong, a…" at bounding box center [925, 117] width 261 height 109
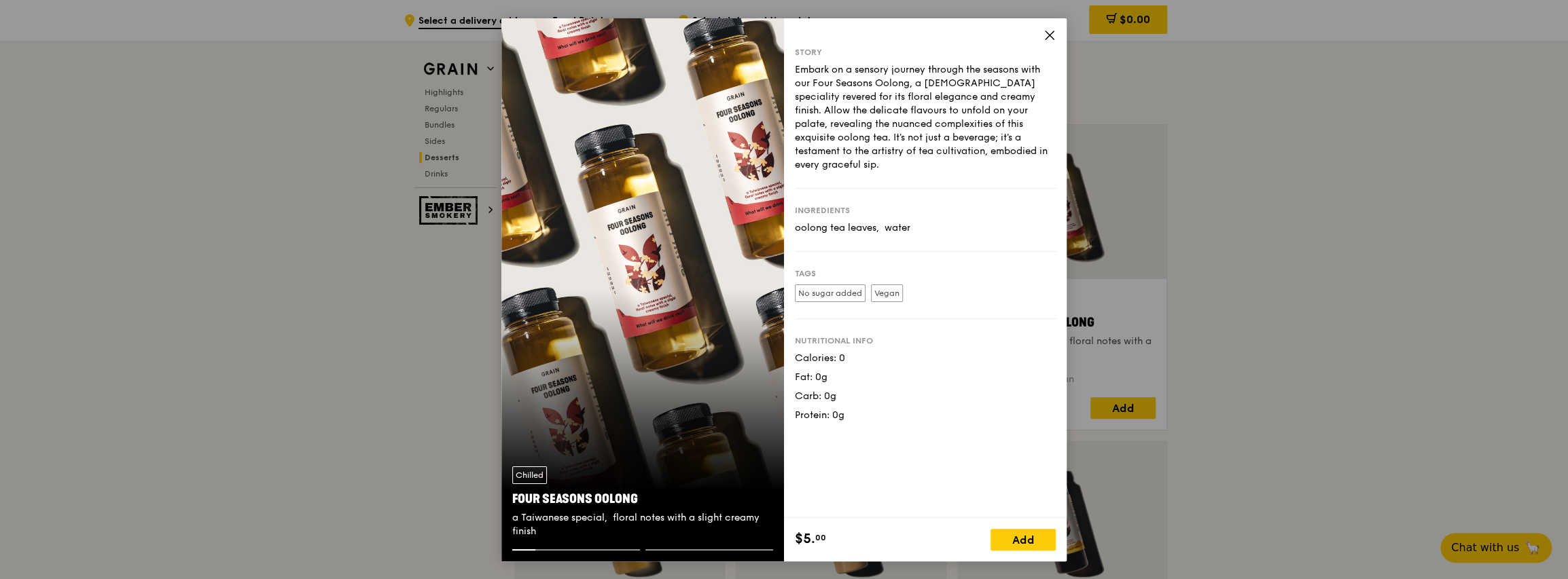
drag, startPoint x: 1040, startPoint y: 155, endPoint x: 1049, endPoint y: 36, distance: 119.3
click at [801, 36] on icon at bounding box center [1049, 35] width 12 height 12
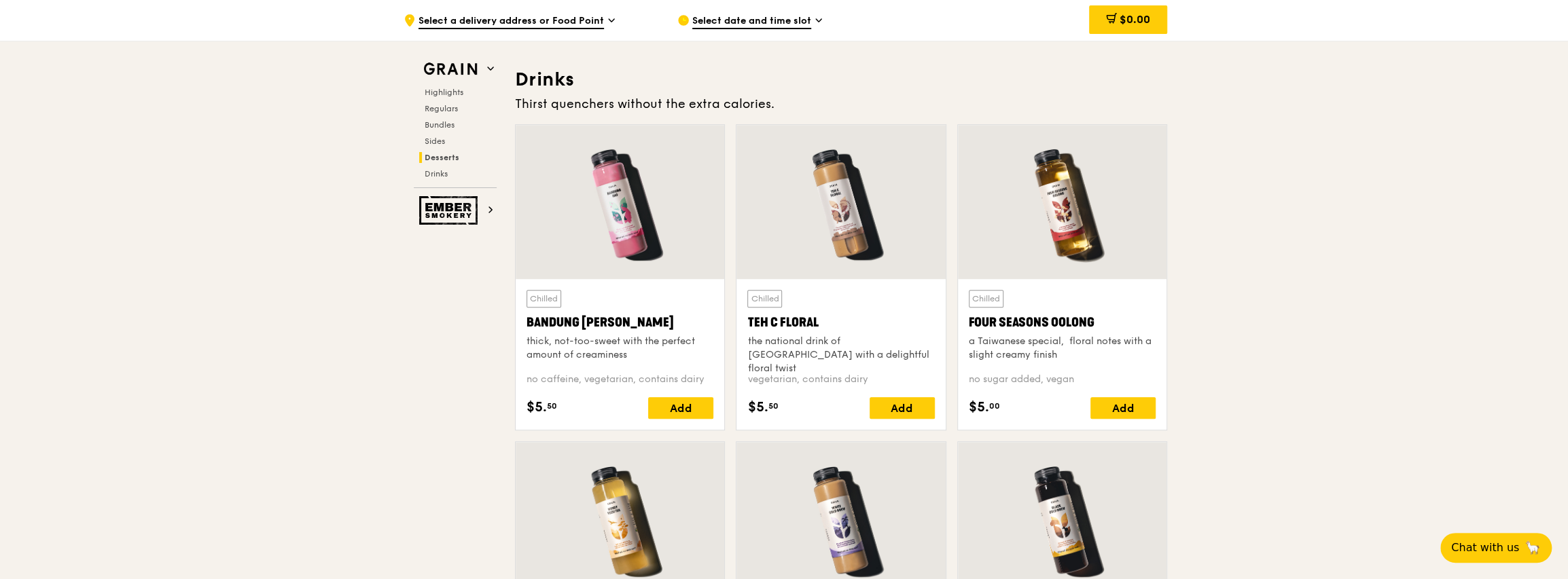
click at [801, 345] on div "a Taiwanese special,  floral notes with a slight creamy finish" at bounding box center [1062, 348] width 186 height 27
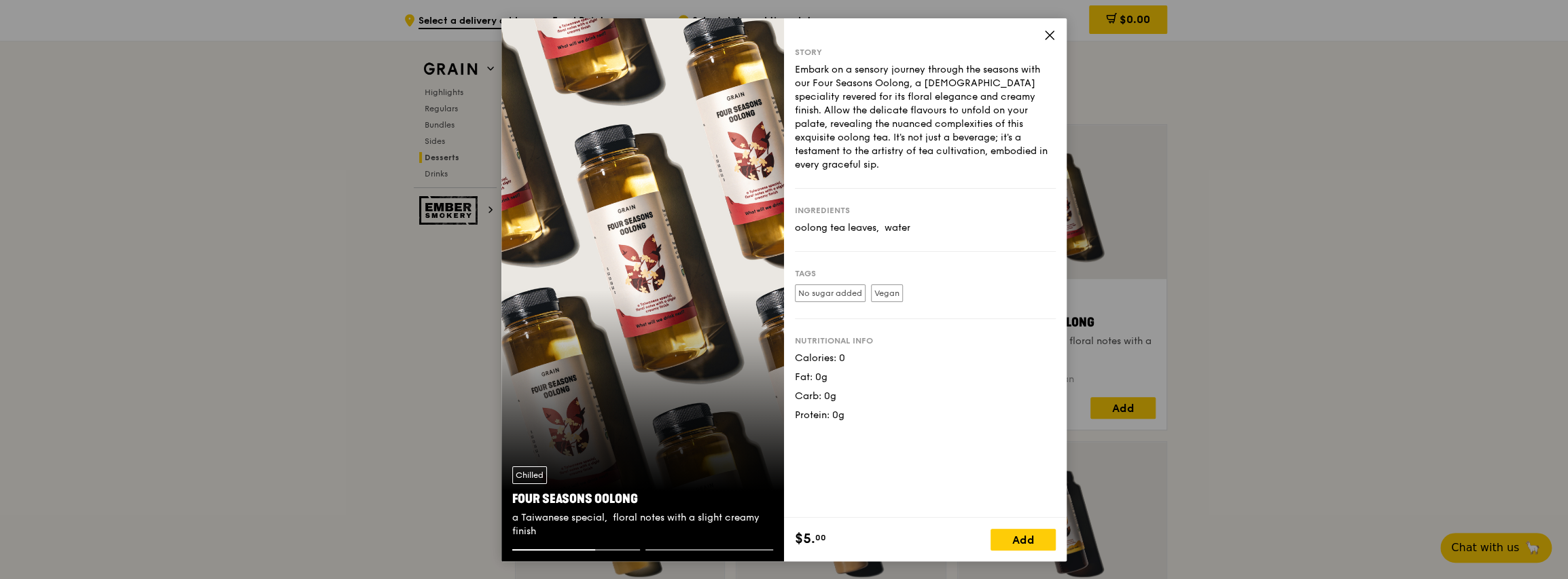
click at [801, 33] on icon at bounding box center [1049, 35] width 12 height 12
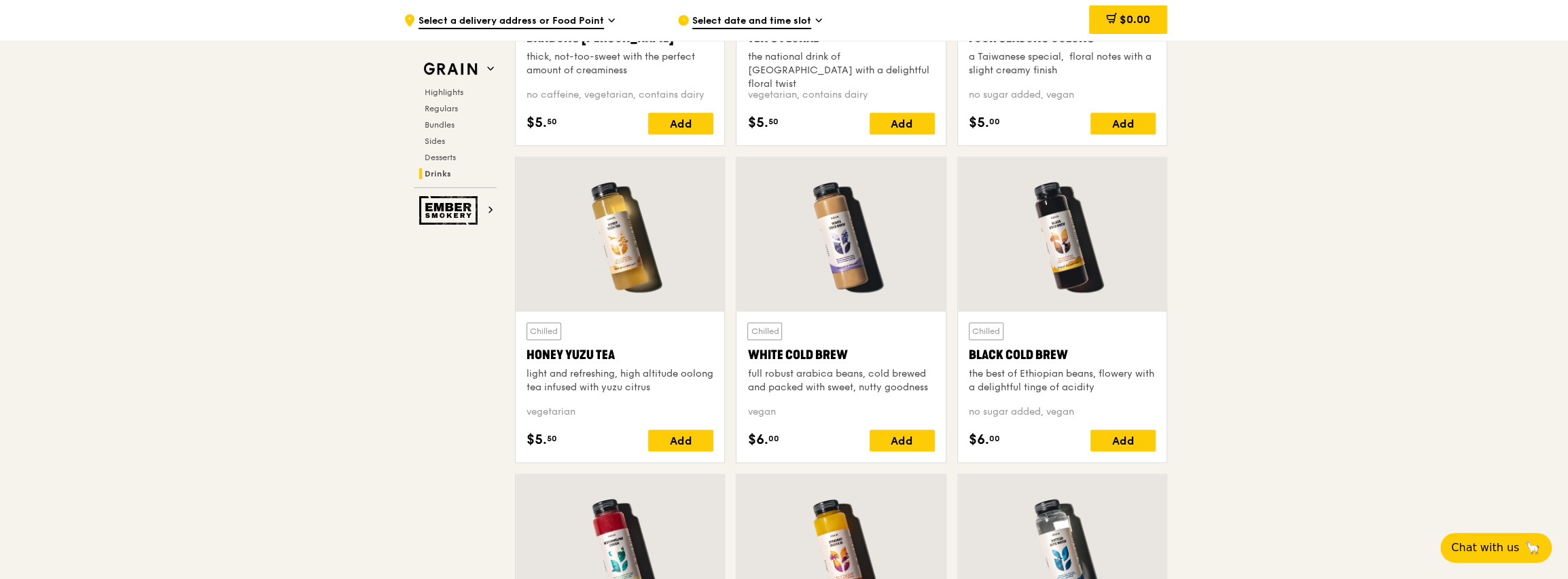
scroll to position [5038, 0]
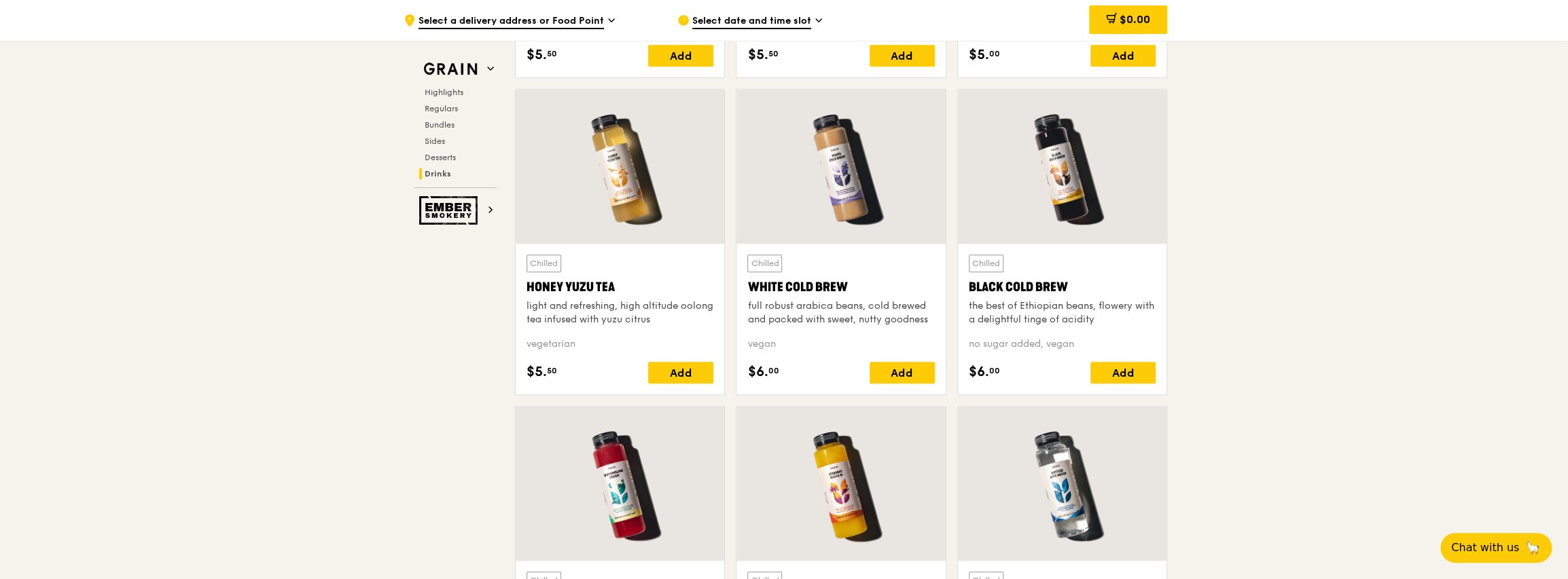
click at [641, 311] on div "light and refreshing, high altitude oolong tea infused with yuzu citrus" at bounding box center [620, 312] width 186 height 27
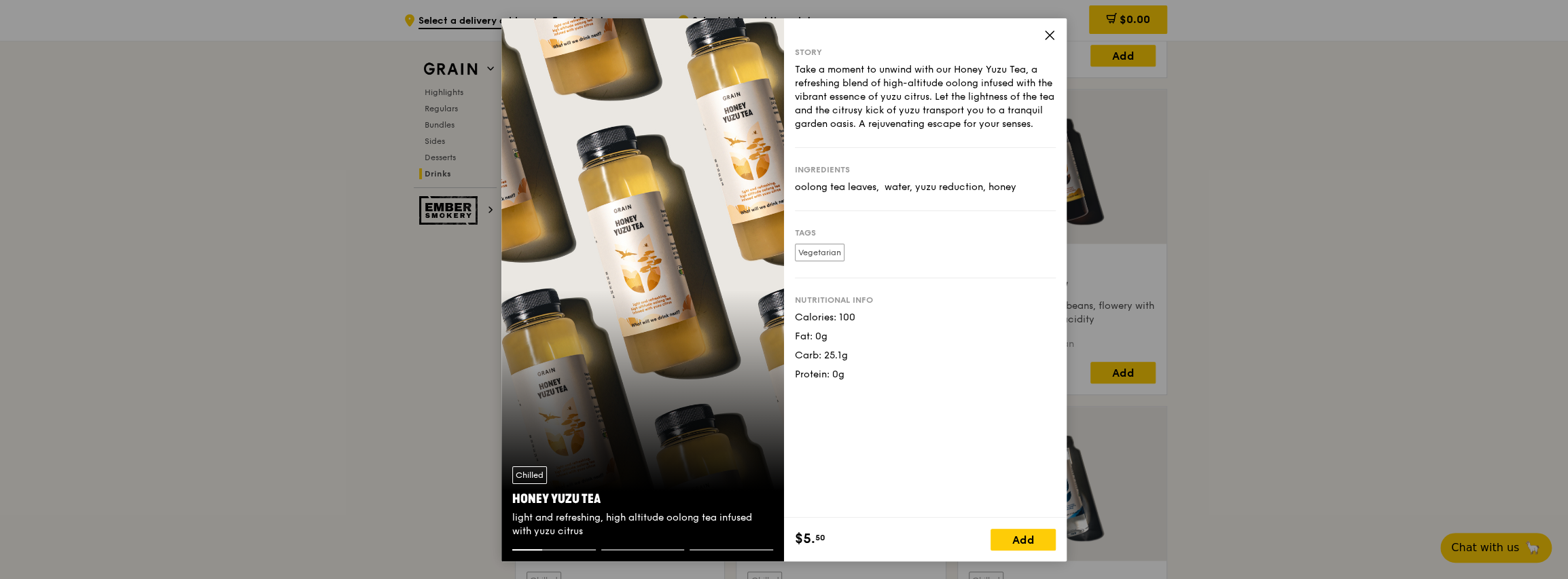
click at [801, 31] on icon at bounding box center [1049, 35] width 12 height 12
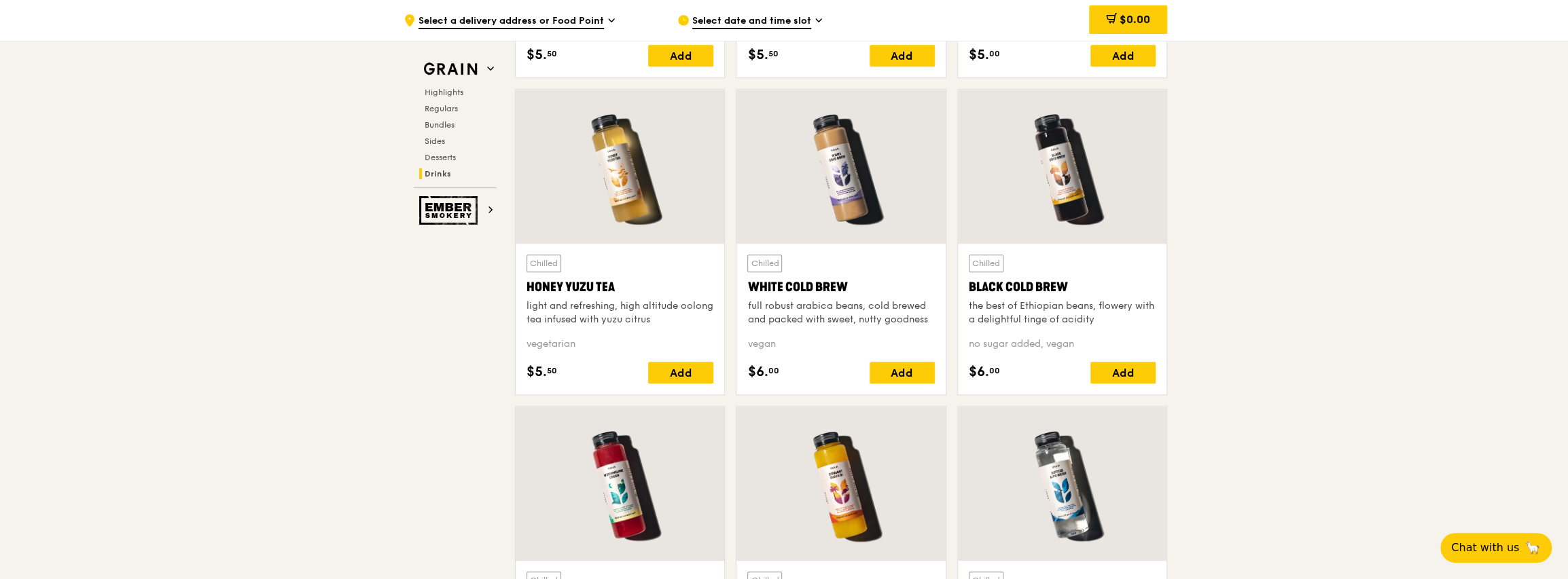
click at [801, 190] on div at bounding box center [840, 167] width 209 height 155
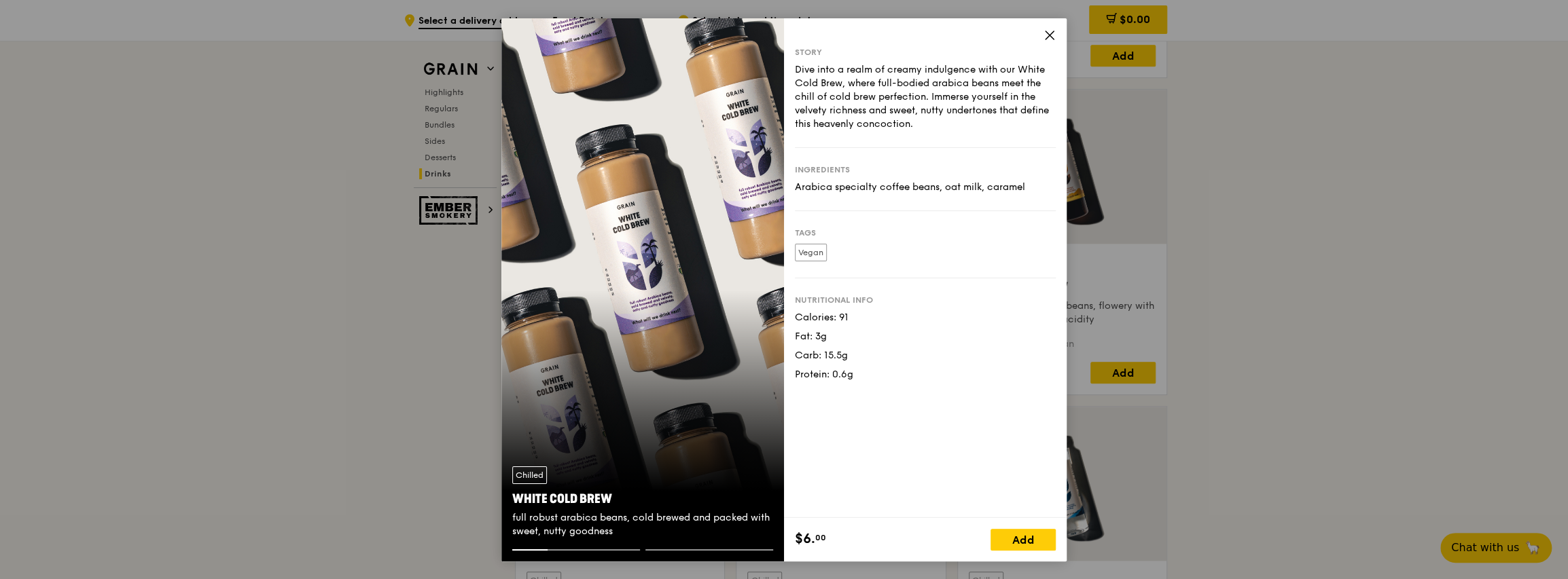
click at [801, 34] on icon at bounding box center [1049, 35] width 12 height 12
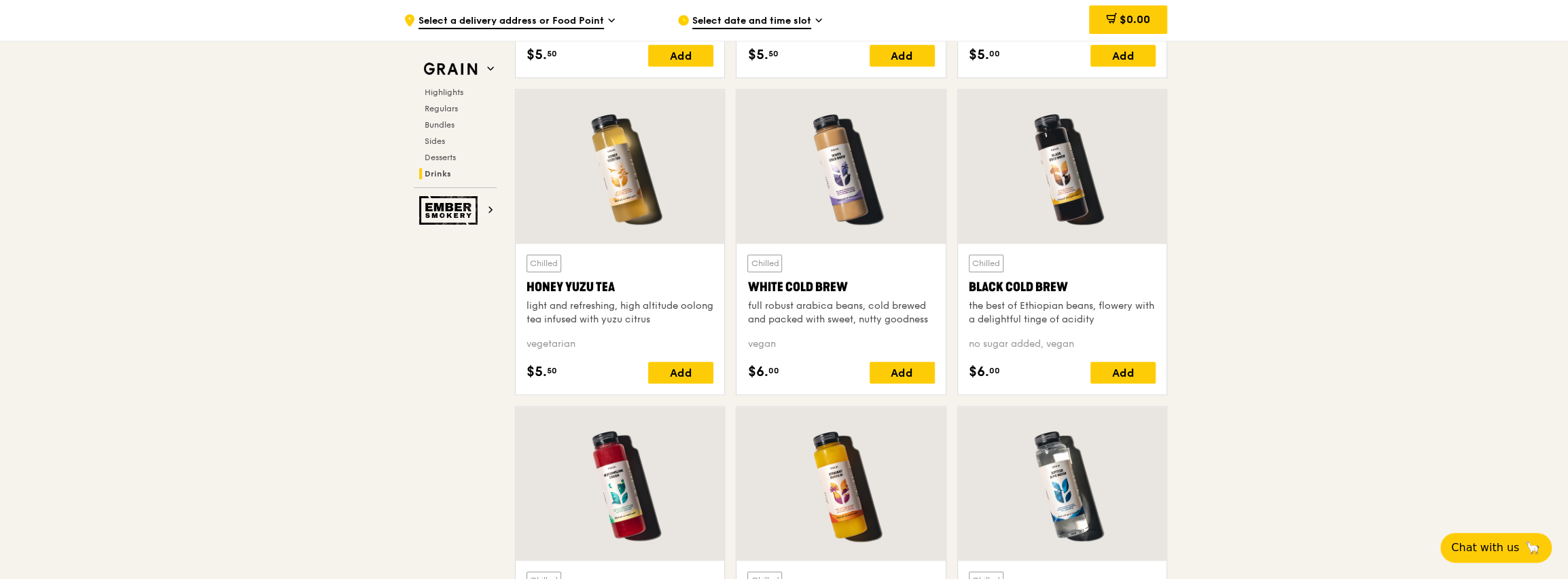
click at [801, 176] on div at bounding box center [1062, 167] width 209 height 155
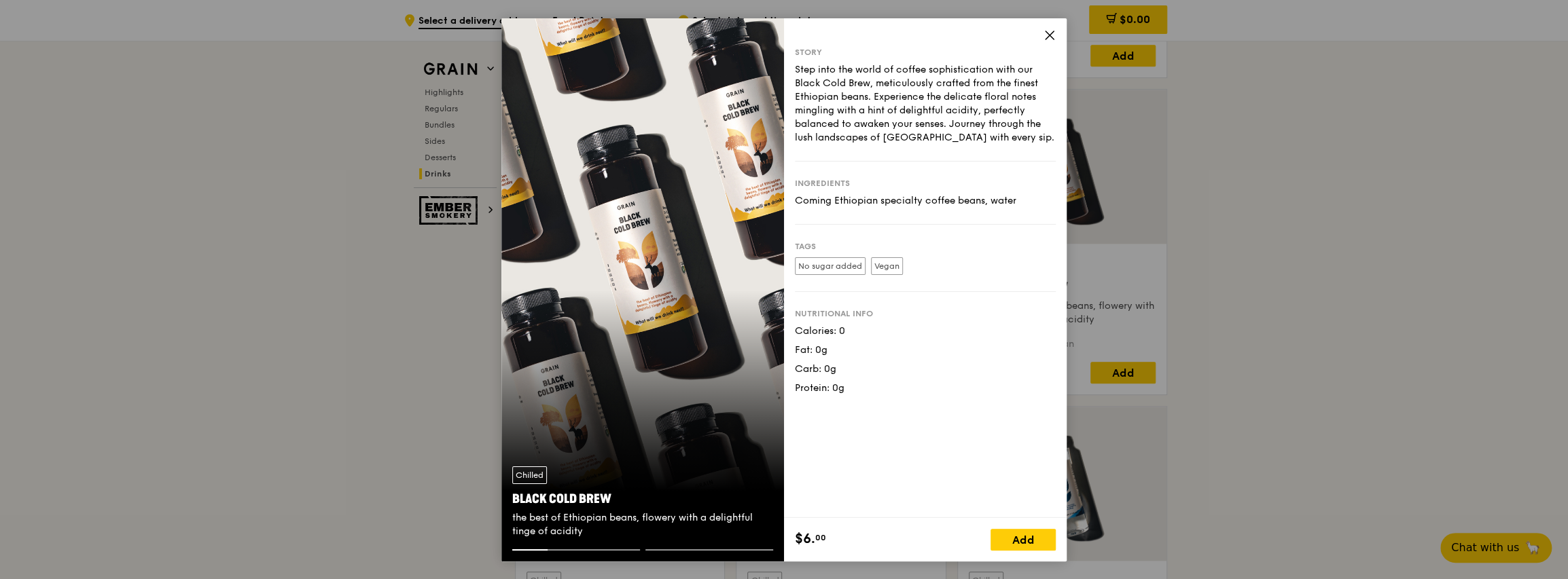
click at [801, 37] on icon at bounding box center [1049, 35] width 8 height 8
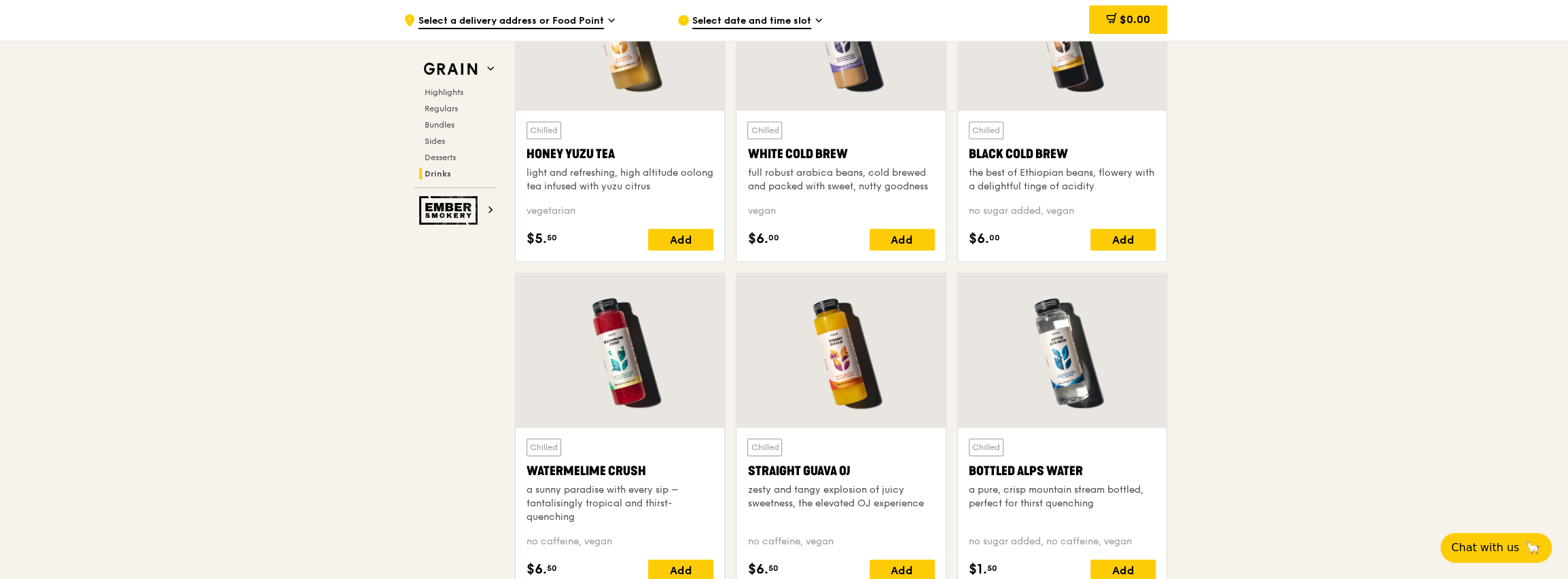
scroll to position [5174, 0]
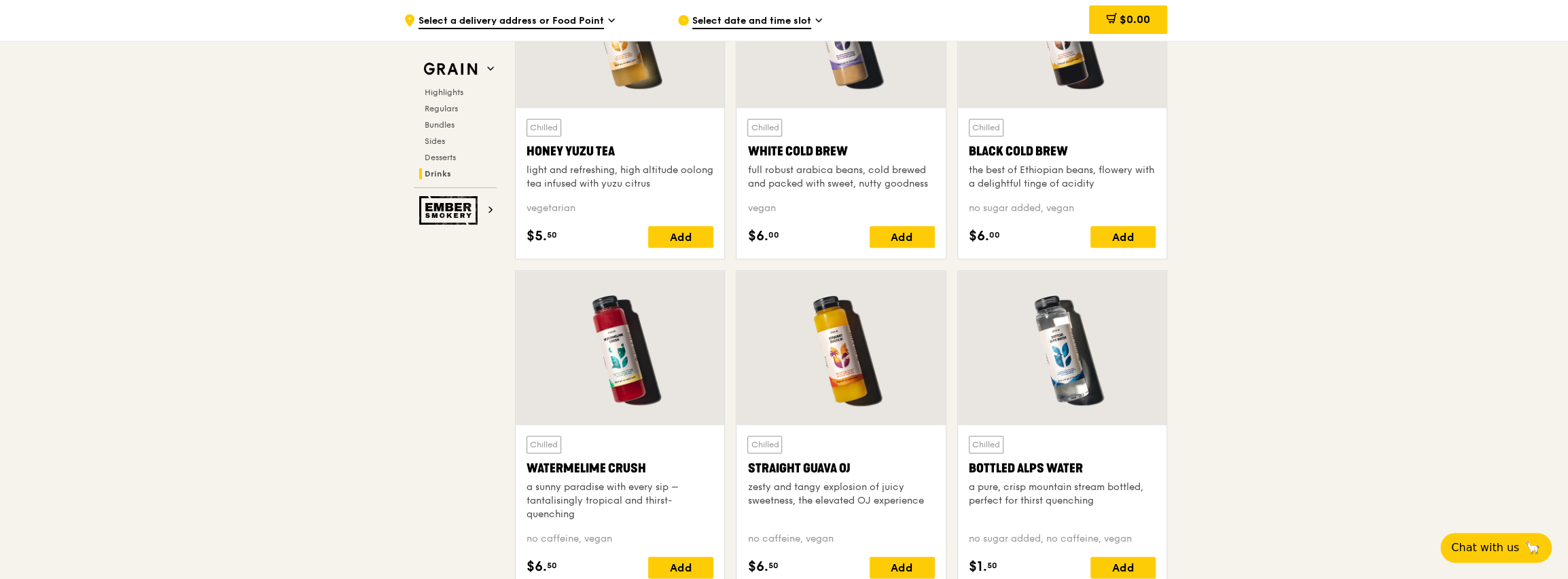
click at [649, 343] on div at bounding box center [619, 348] width 209 height 155
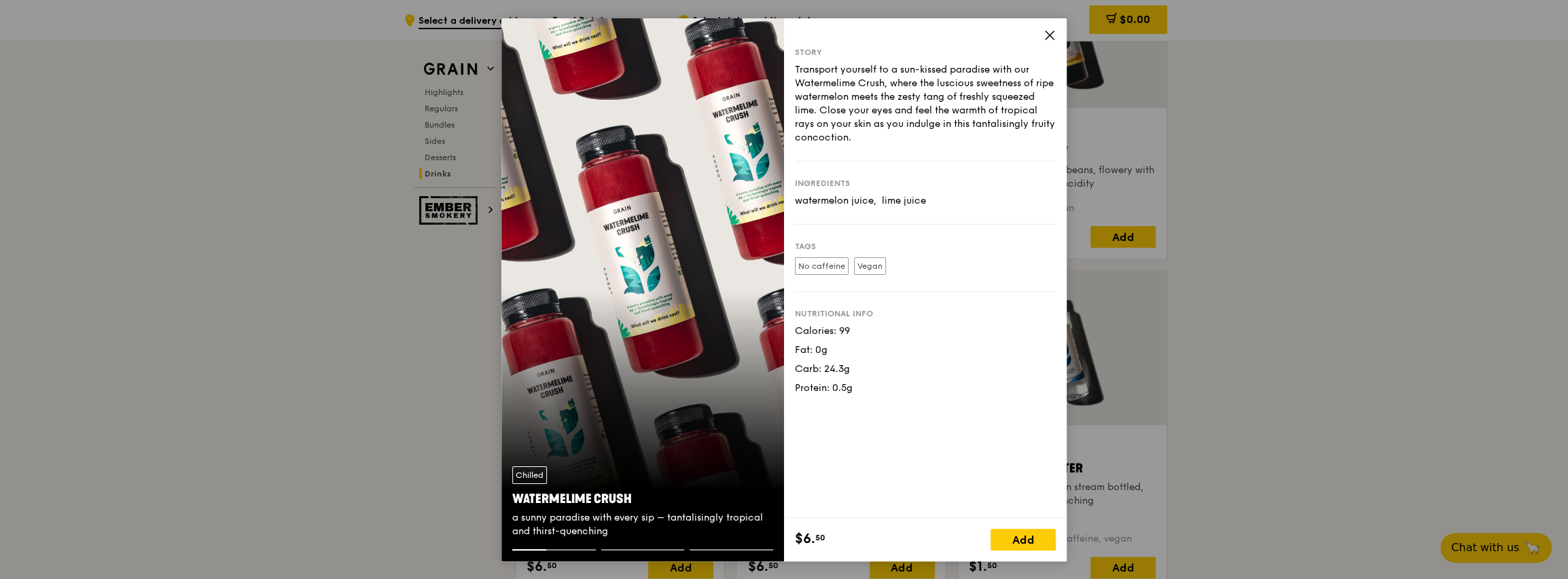
click at [801, 47] on div "Story" at bounding box center [925, 52] width 261 height 11
click at [801, 36] on div "Story Transport yourself to a sun-kissed paradise with our Watermelime Crush, w…" at bounding box center [924, 267] width 282 height 500
click at [801, 34] on icon at bounding box center [1049, 35] width 12 height 12
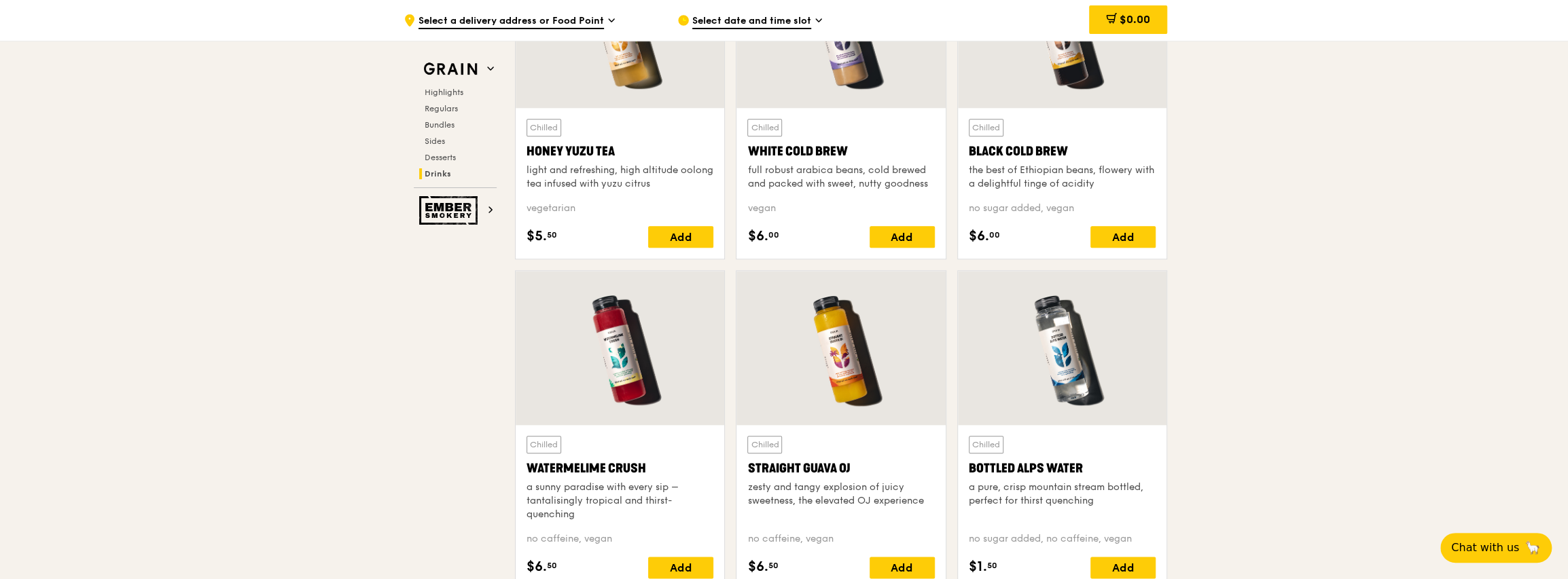
click at [801, 360] on div at bounding box center [840, 348] width 209 height 155
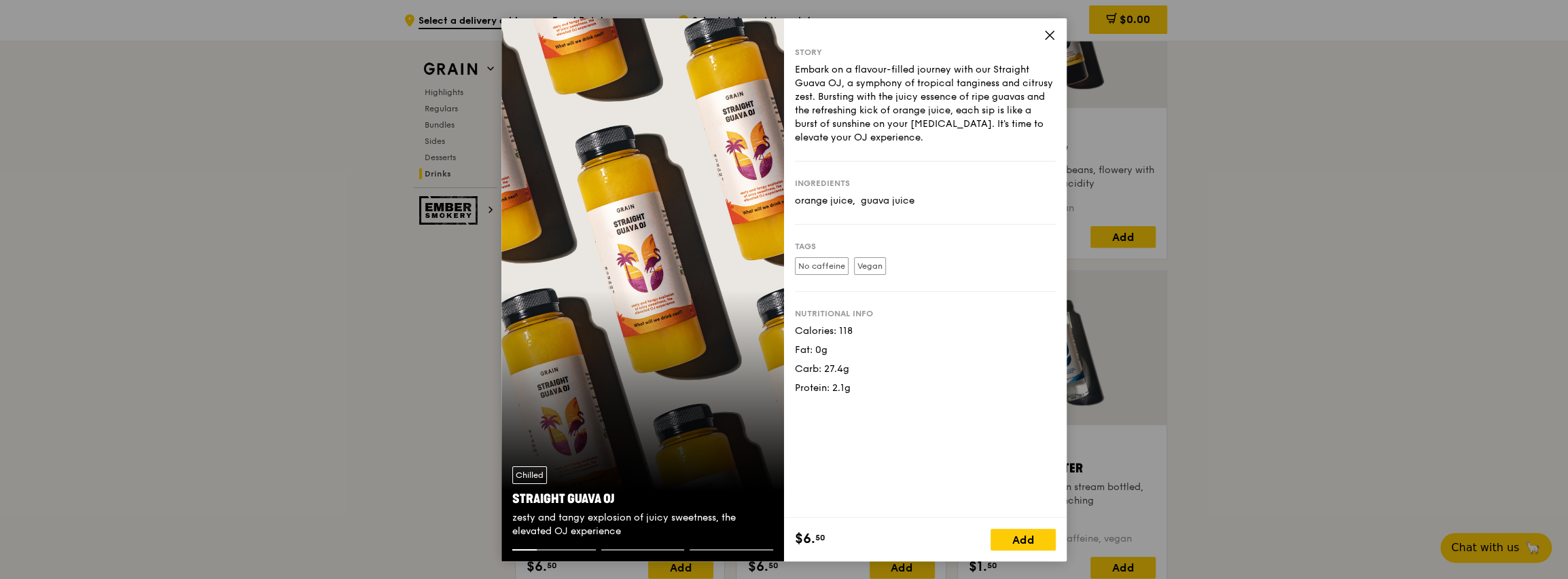
click at [801, 38] on icon at bounding box center [1049, 35] width 12 height 12
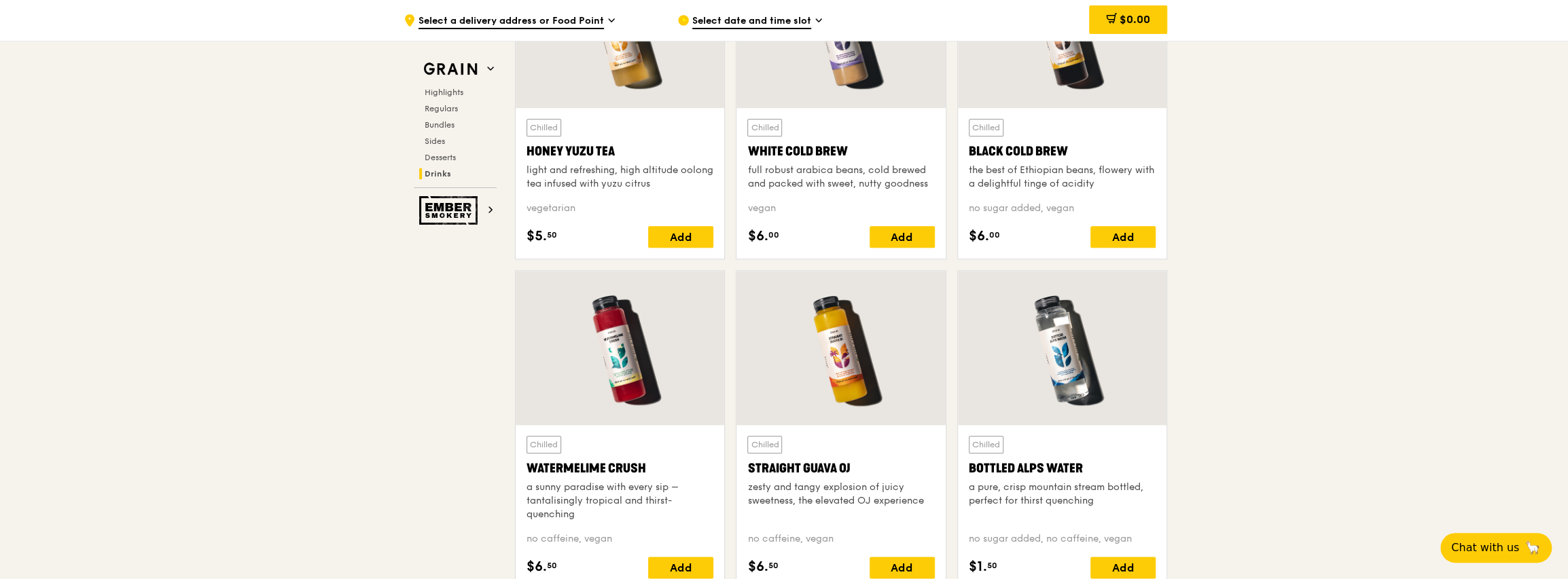
click at [801, 343] on div at bounding box center [1062, 348] width 209 height 155
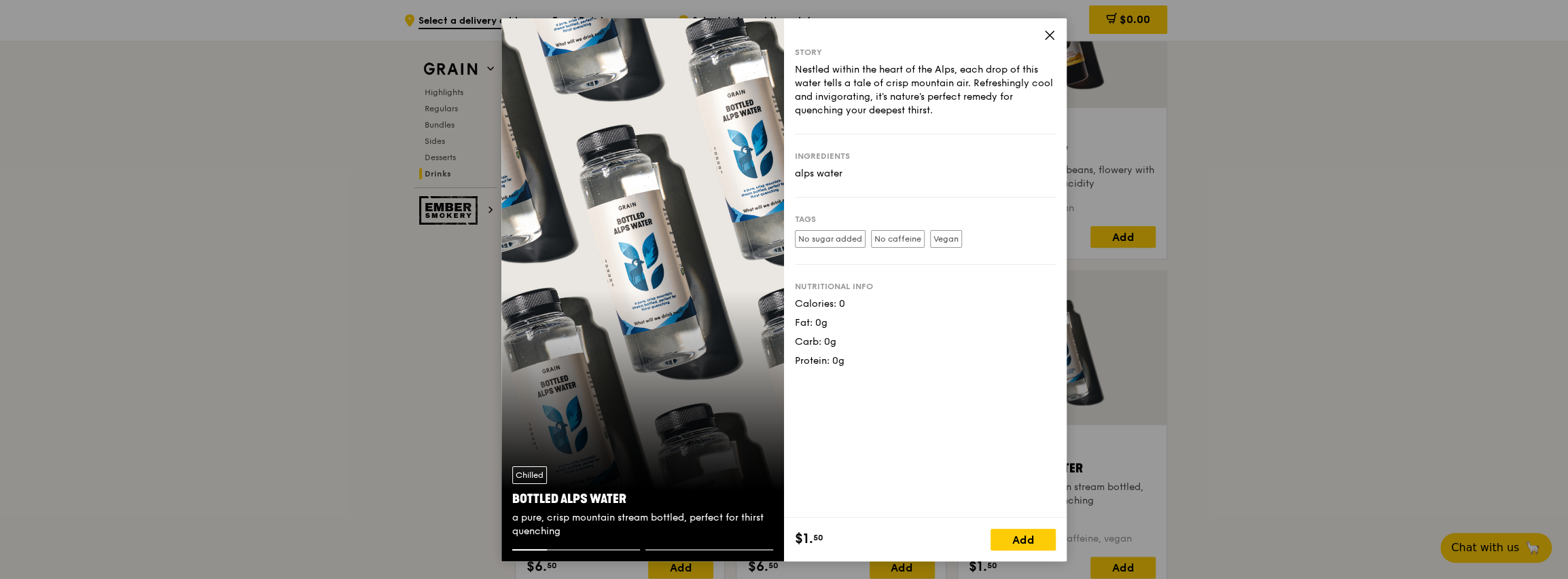
click at [801, 29] on icon at bounding box center [1049, 35] width 12 height 12
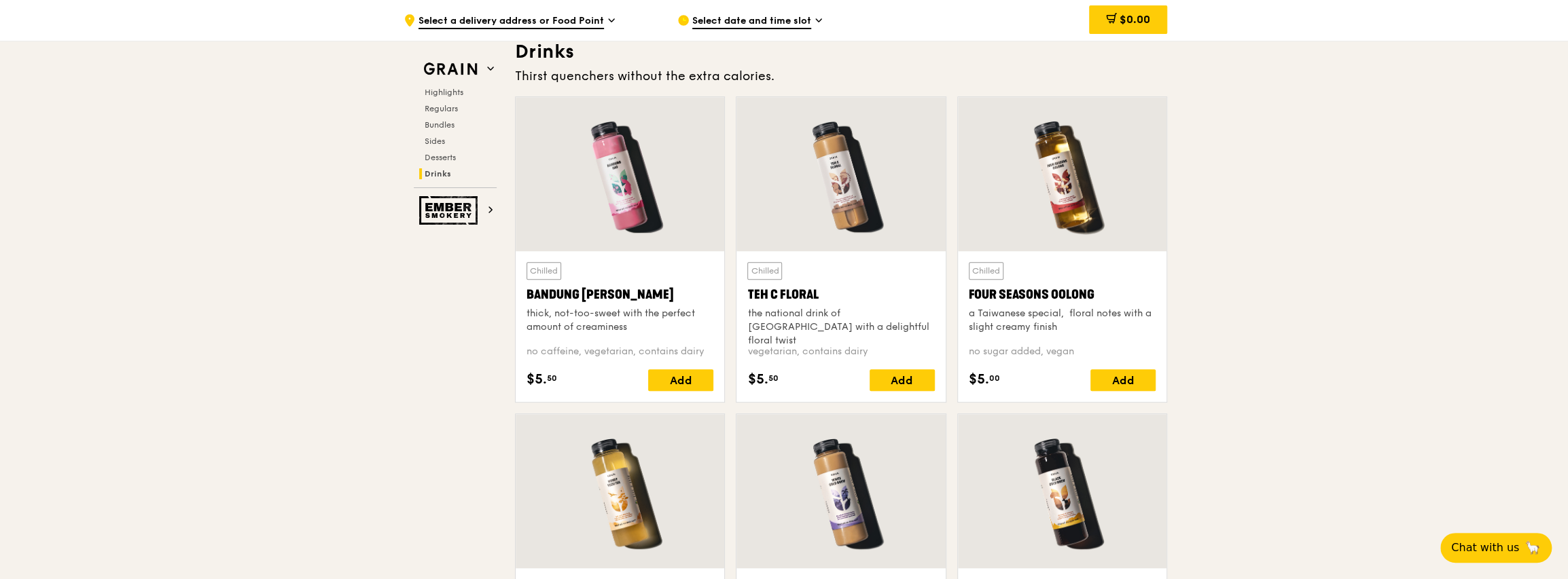
scroll to position [4699, 0]
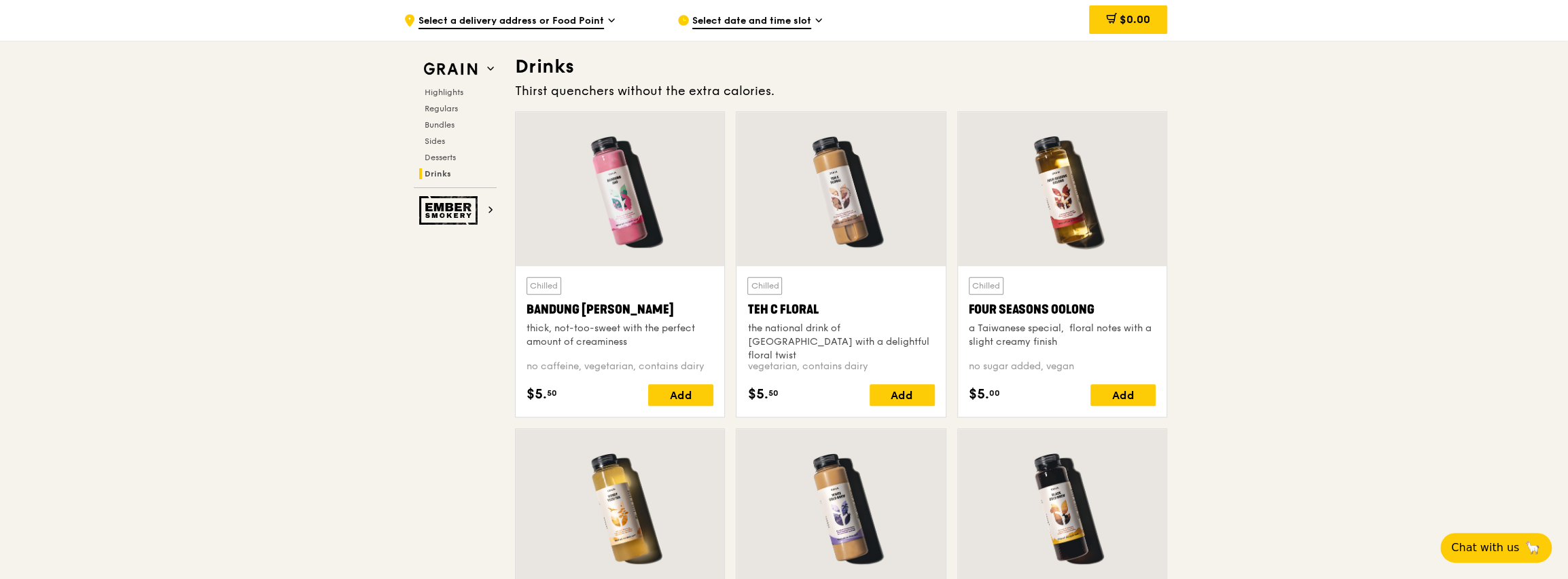
click at [659, 204] on div at bounding box center [619, 189] width 209 height 155
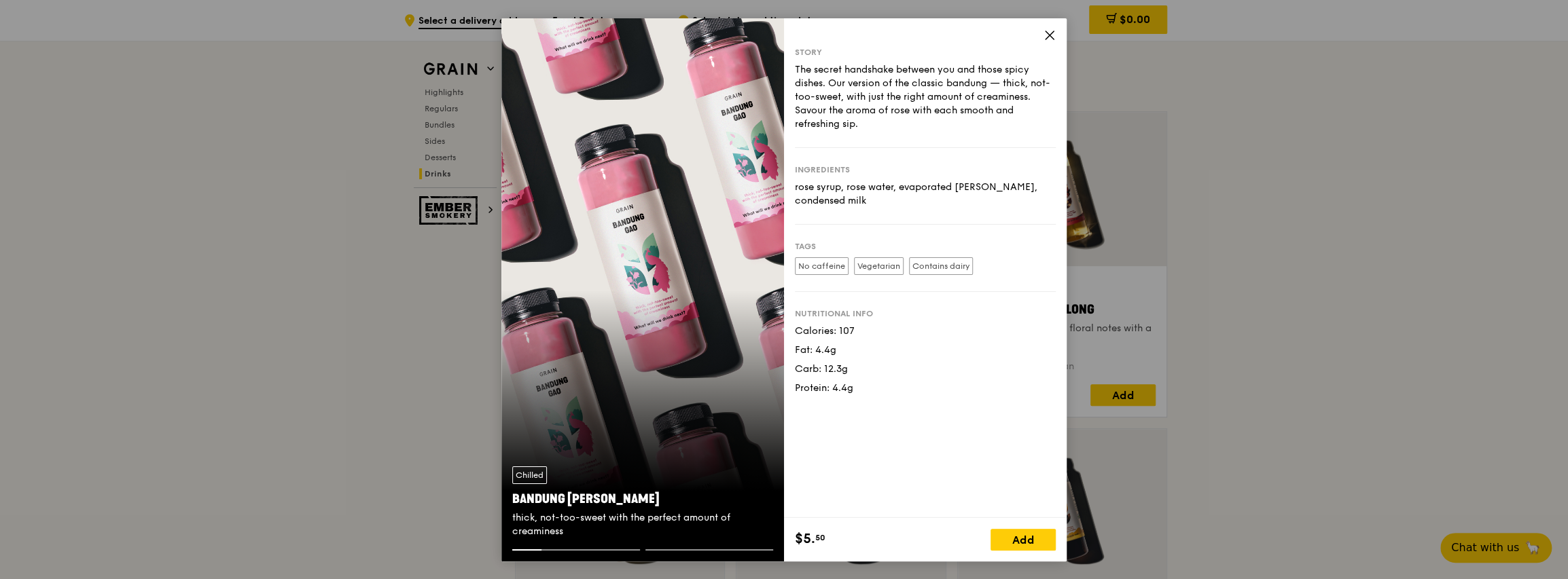
click at [801, 32] on div "Story The secret handshake between you and those spicy dishes. Our version of t…" at bounding box center [924, 267] width 282 height 500
click at [801, 32] on icon at bounding box center [1049, 35] width 12 height 12
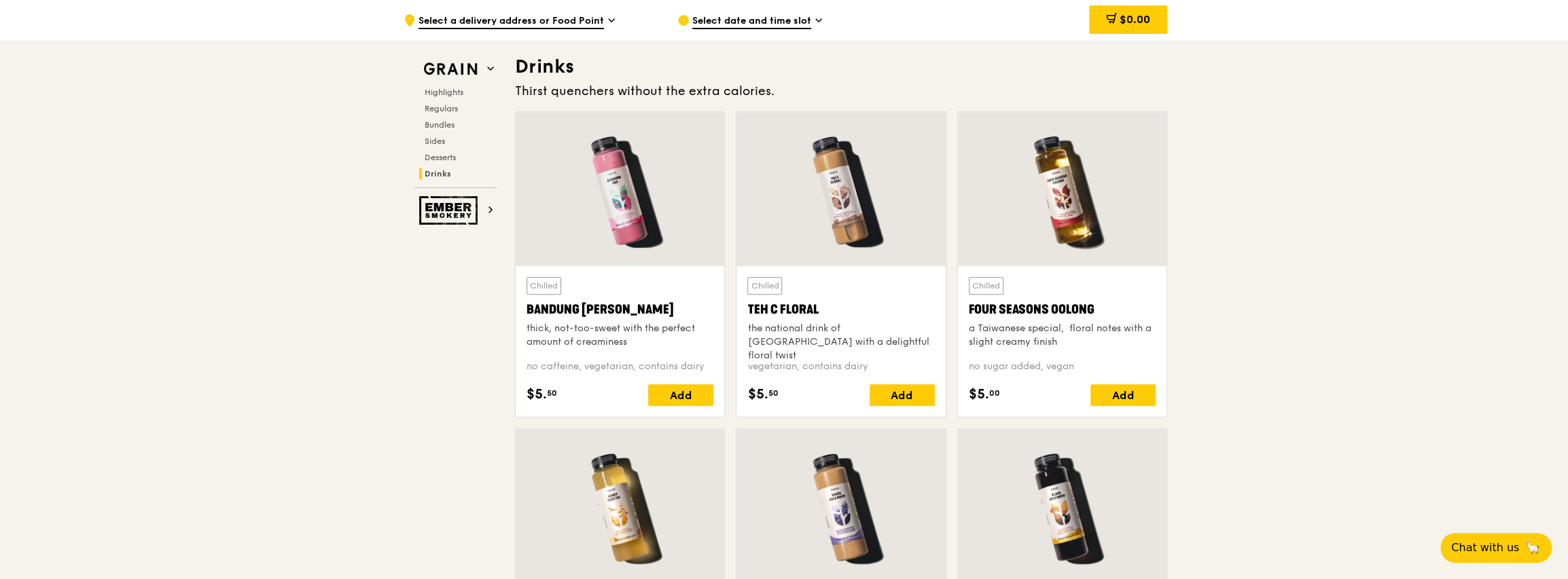
click at [801, 153] on div at bounding box center [840, 189] width 209 height 155
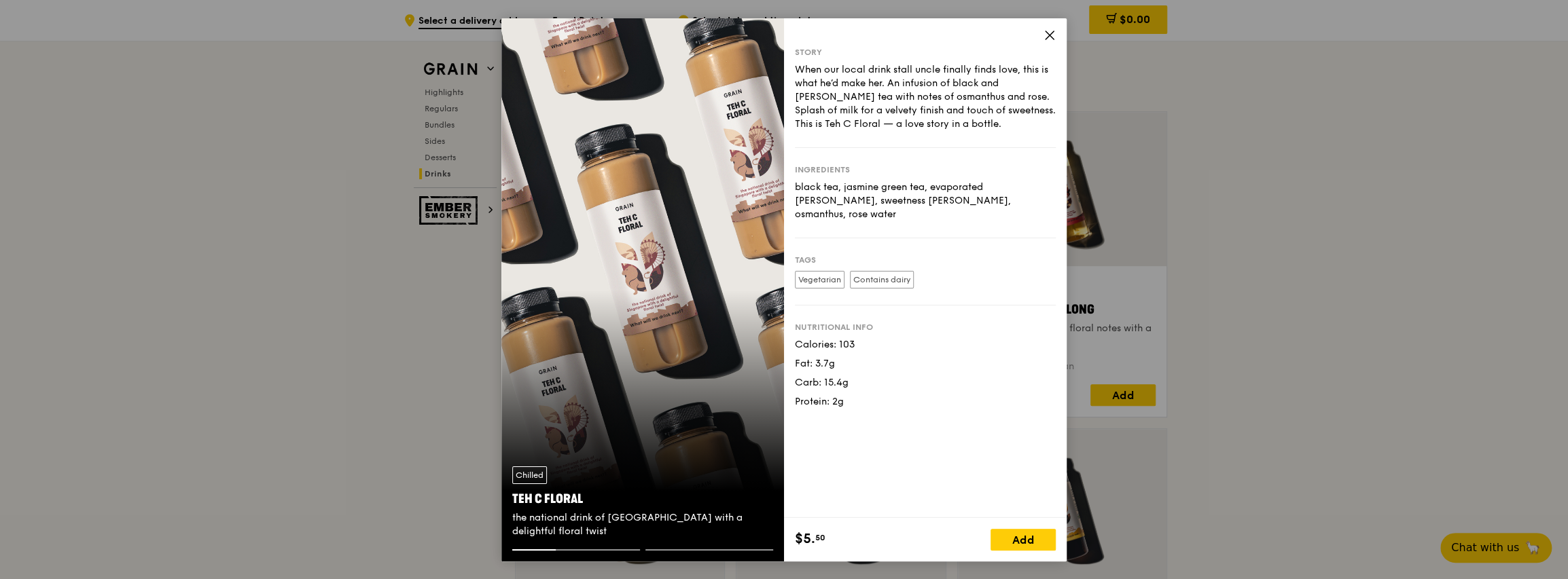
click at [801, 34] on icon at bounding box center [1049, 35] width 12 height 12
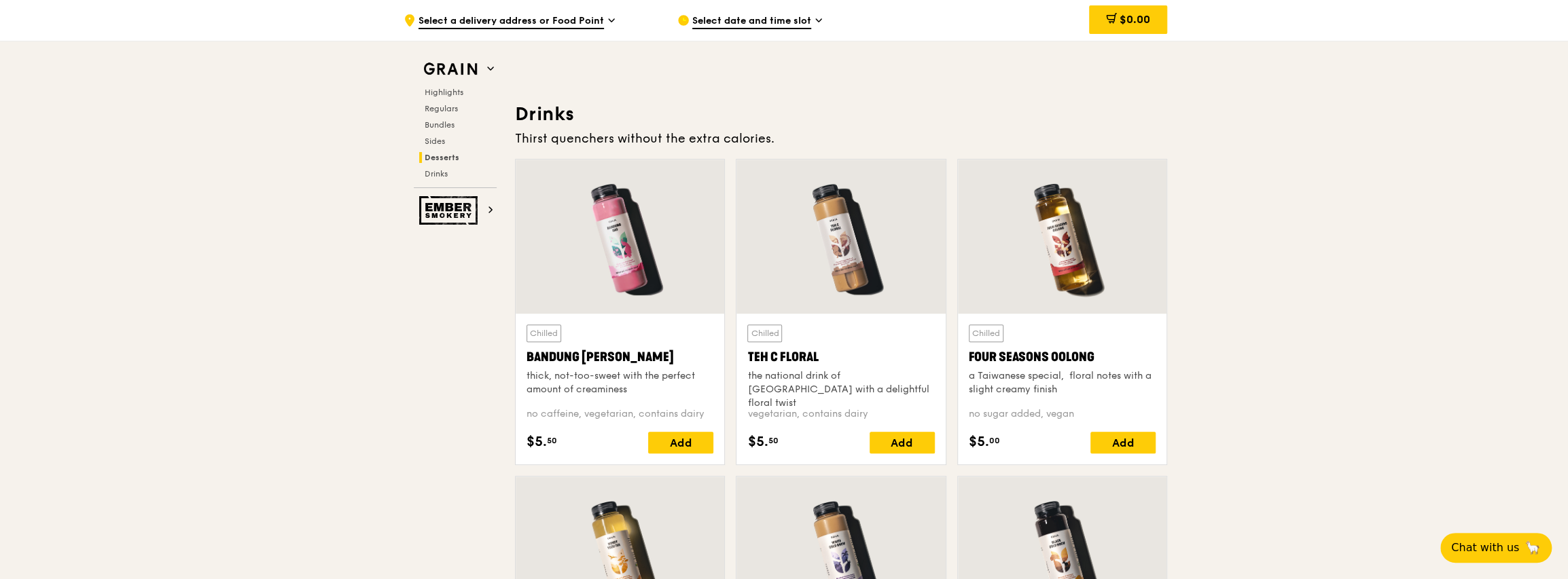
scroll to position [4631, 0]
